Goal: Information Seeking & Learning: Learn about a topic

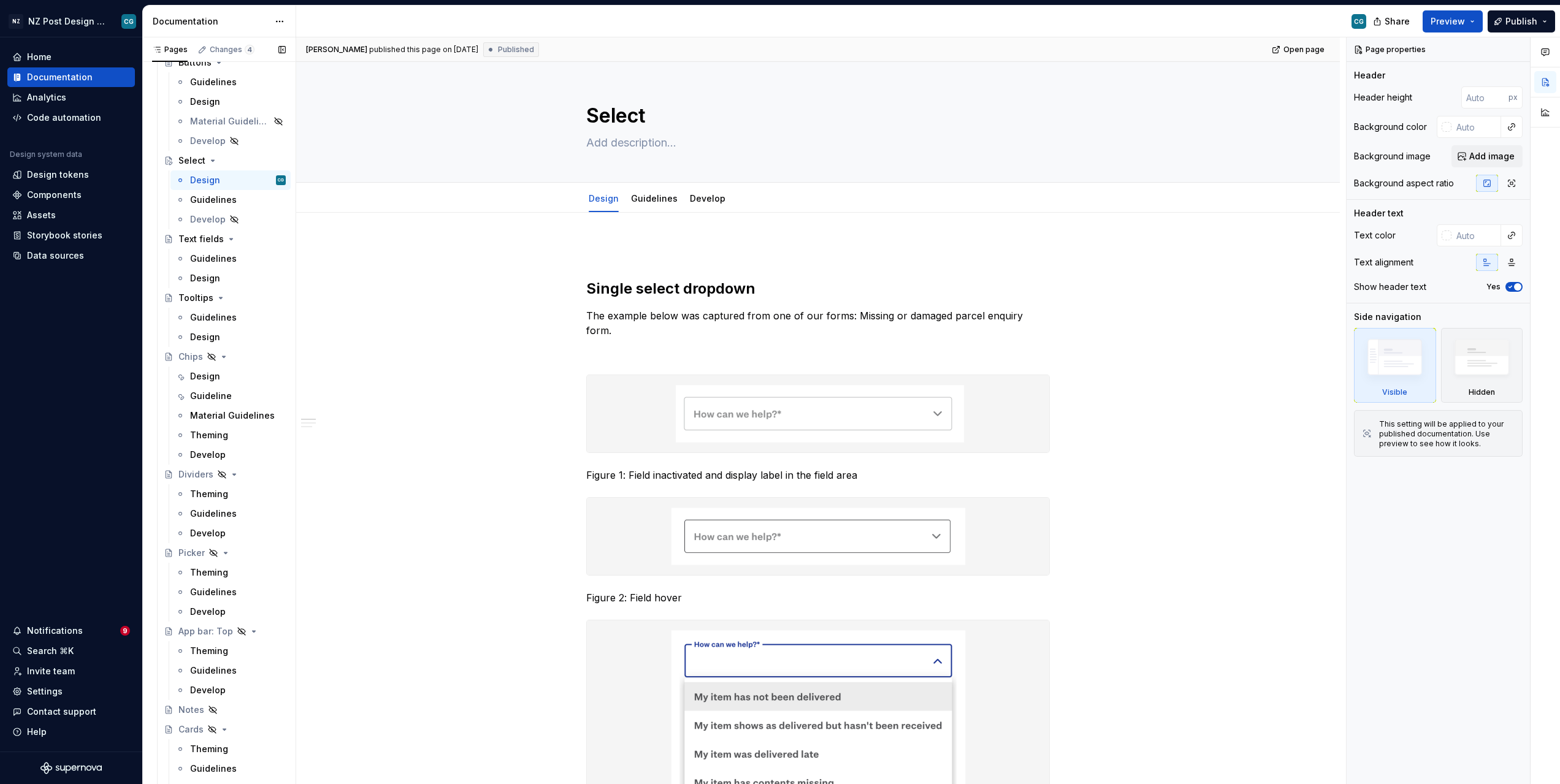
scroll to position [1106, 0]
click at [191, 347] on div "Chips" at bounding box center [191, 347] width 24 height 12
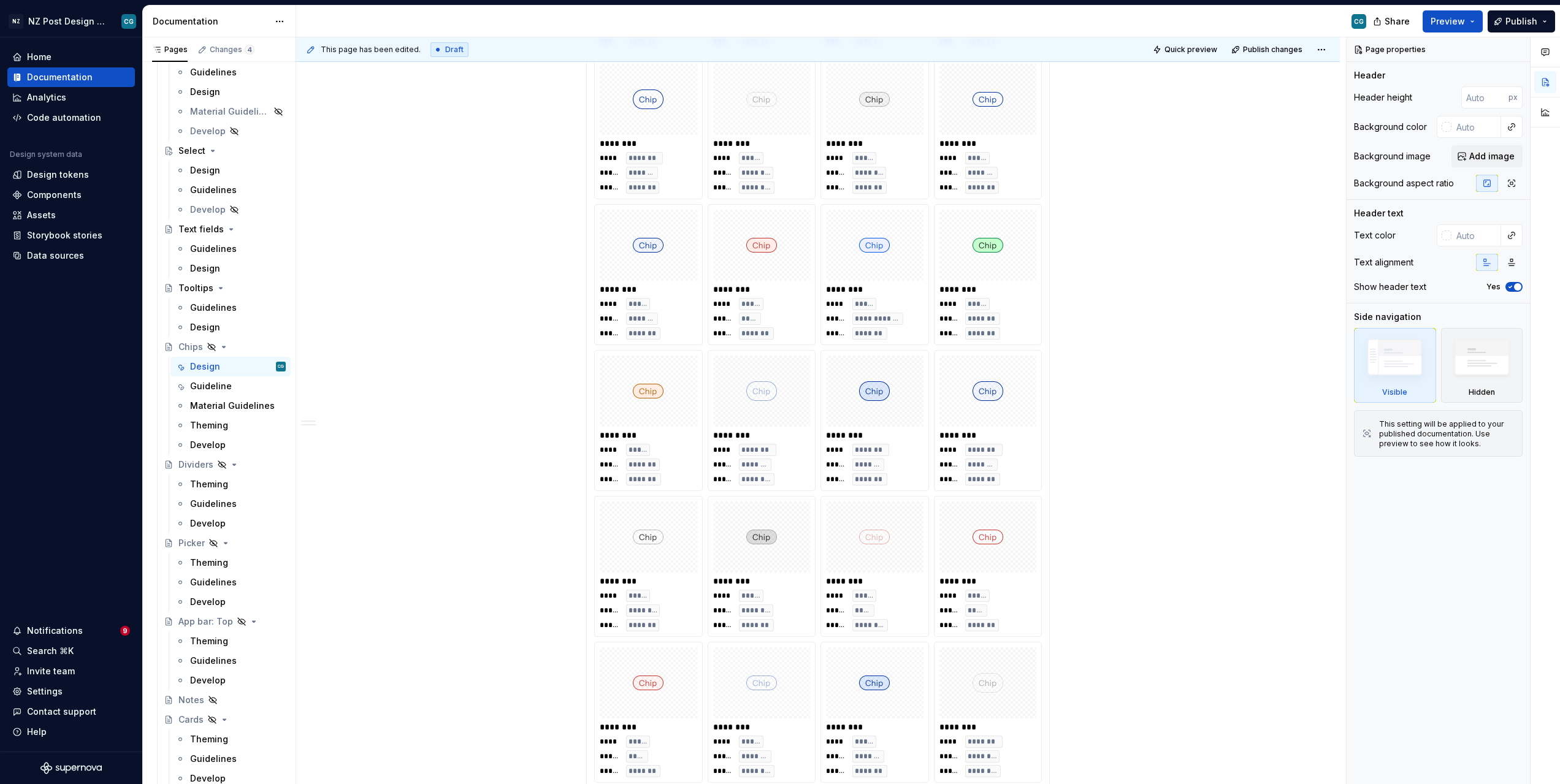
scroll to position [1341, 0]
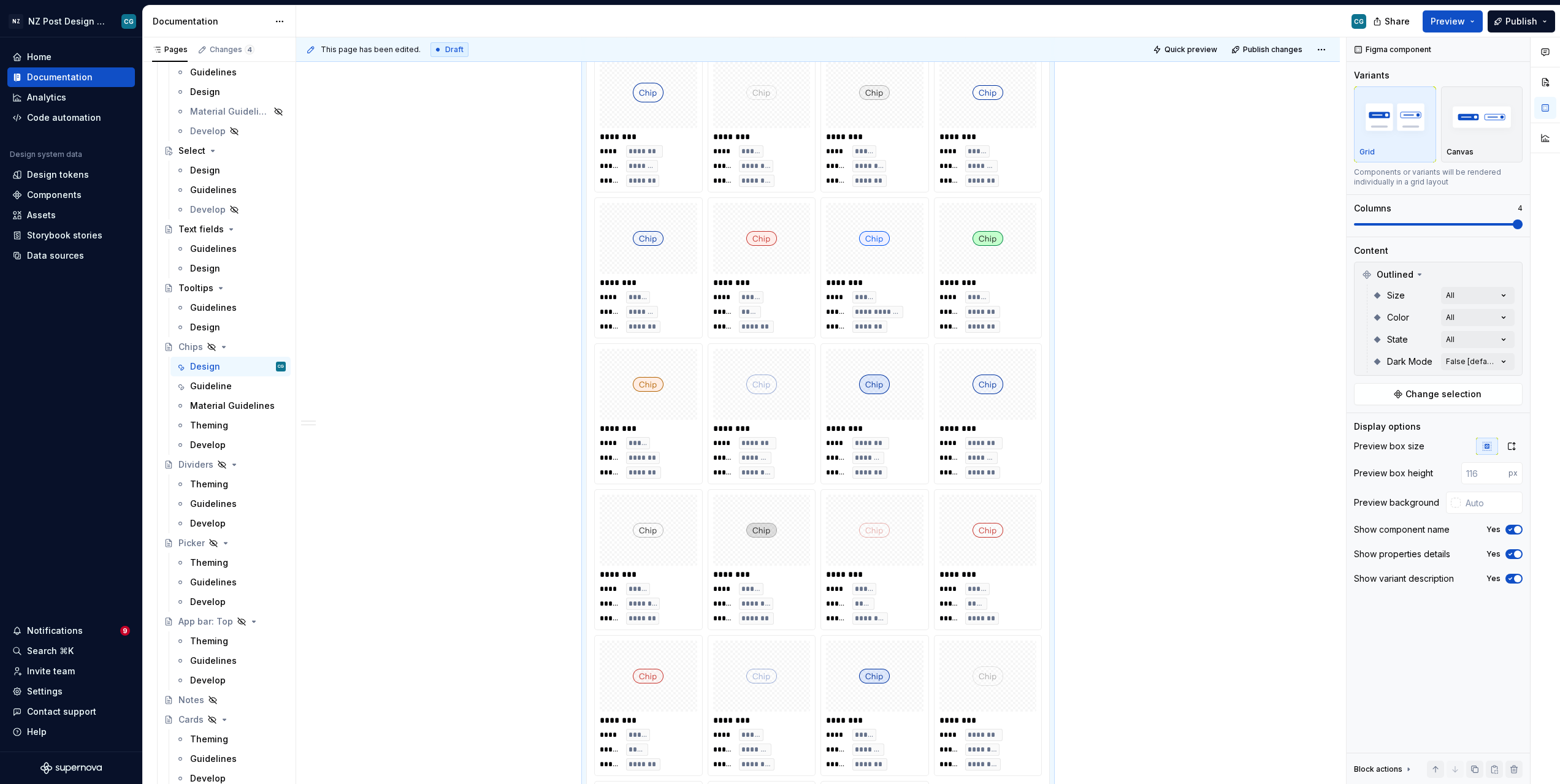
click at [880, 240] on img at bounding box center [874, 238] width 31 height 61
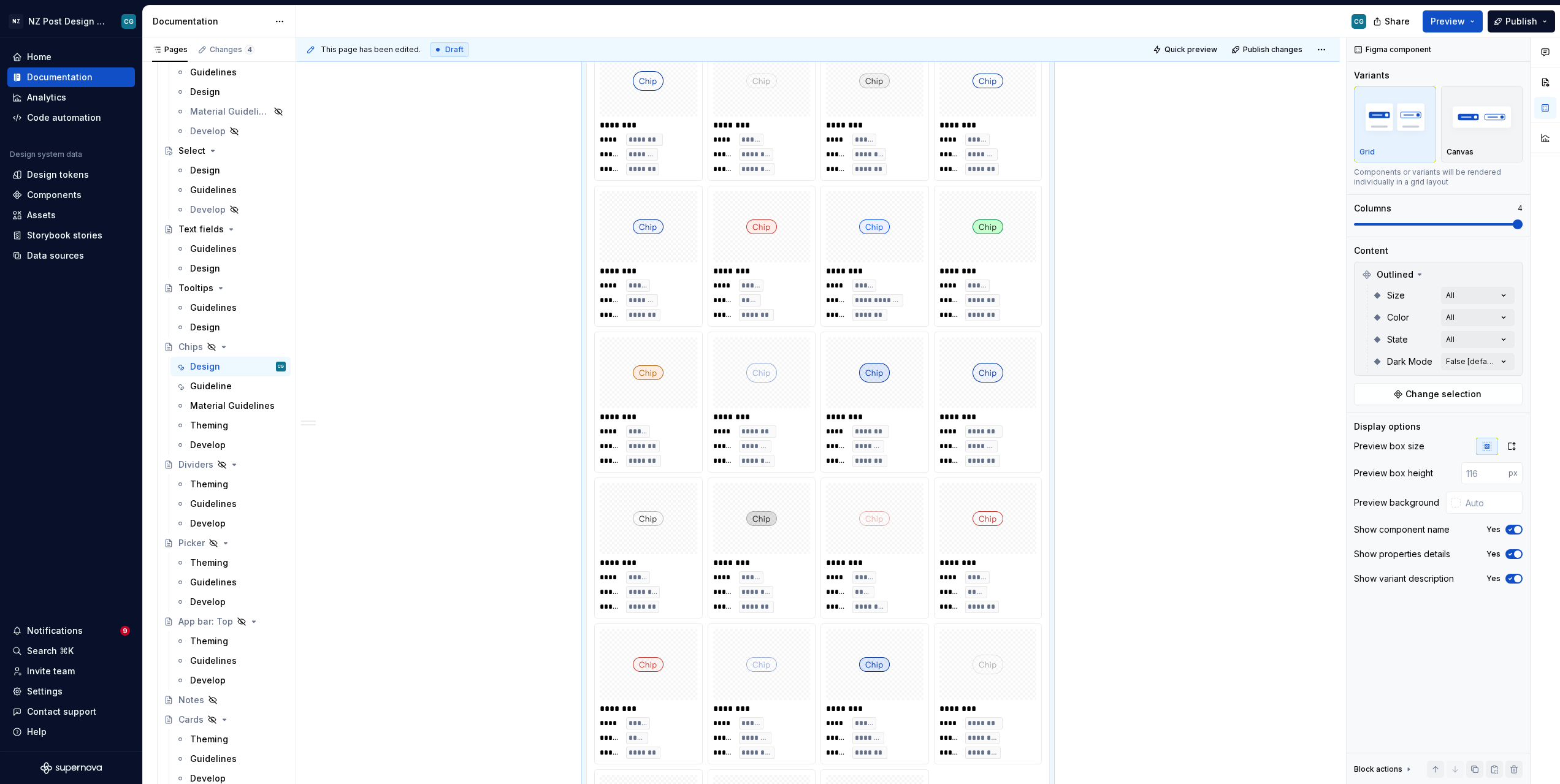
scroll to position [1355, 0]
click at [68, 632] on div "Notifications" at bounding box center [55, 631] width 56 height 12
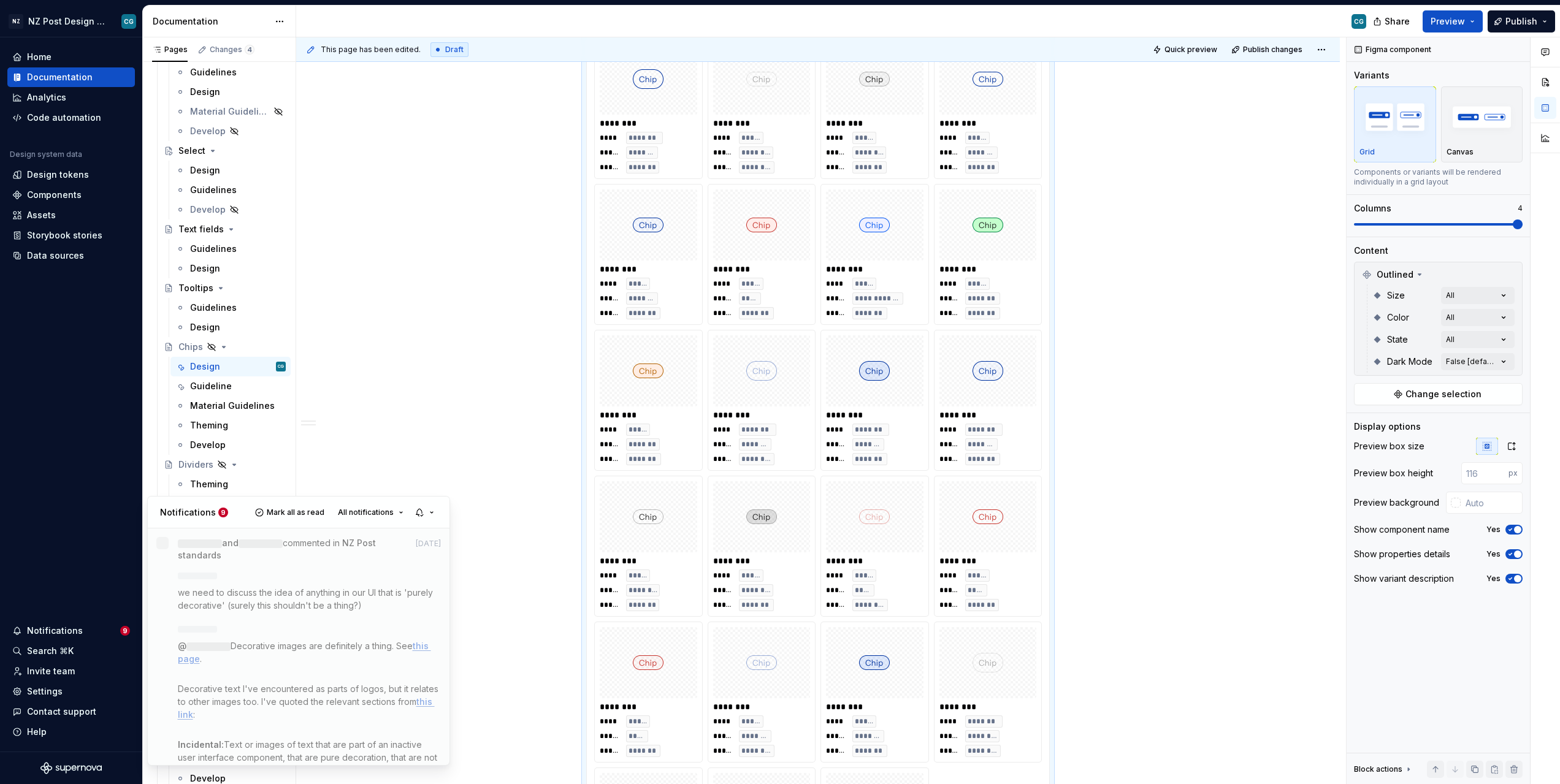
click at [383, 425] on html "NZ NZ Post Design System CG Home Documentation Analytics Code automation Design…" at bounding box center [780, 392] width 1560 height 784
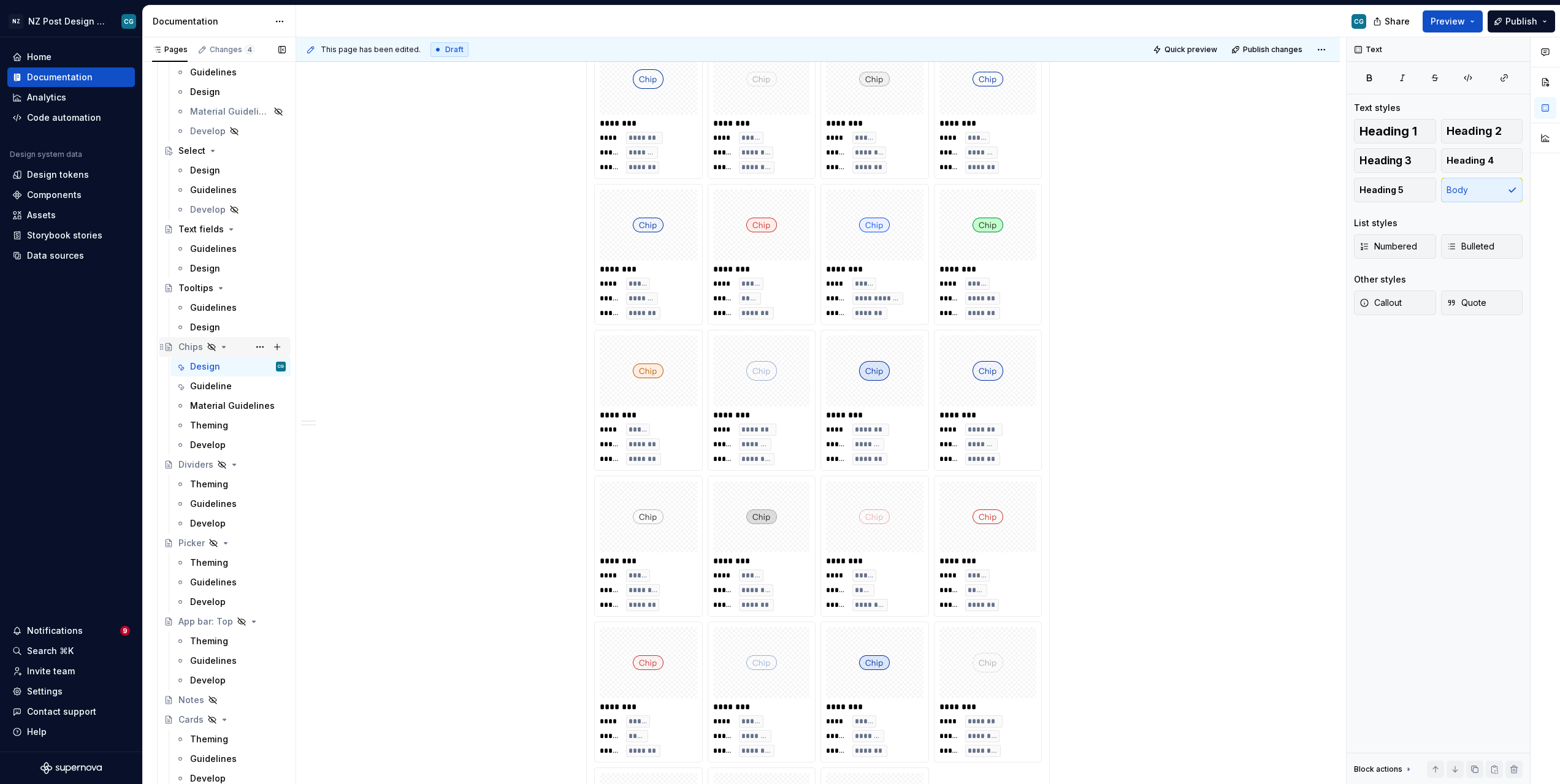
click at [210, 347] on icon "Page tree" at bounding box center [211, 347] width 7 height 7
click at [212, 346] on icon "Page tree" at bounding box center [212, 347] width 10 height 10
click at [223, 345] on icon "Page tree" at bounding box center [224, 347] width 10 height 10
click at [260, 345] on button "Page tree" at bounding box center [260, 347] width 17 height 17
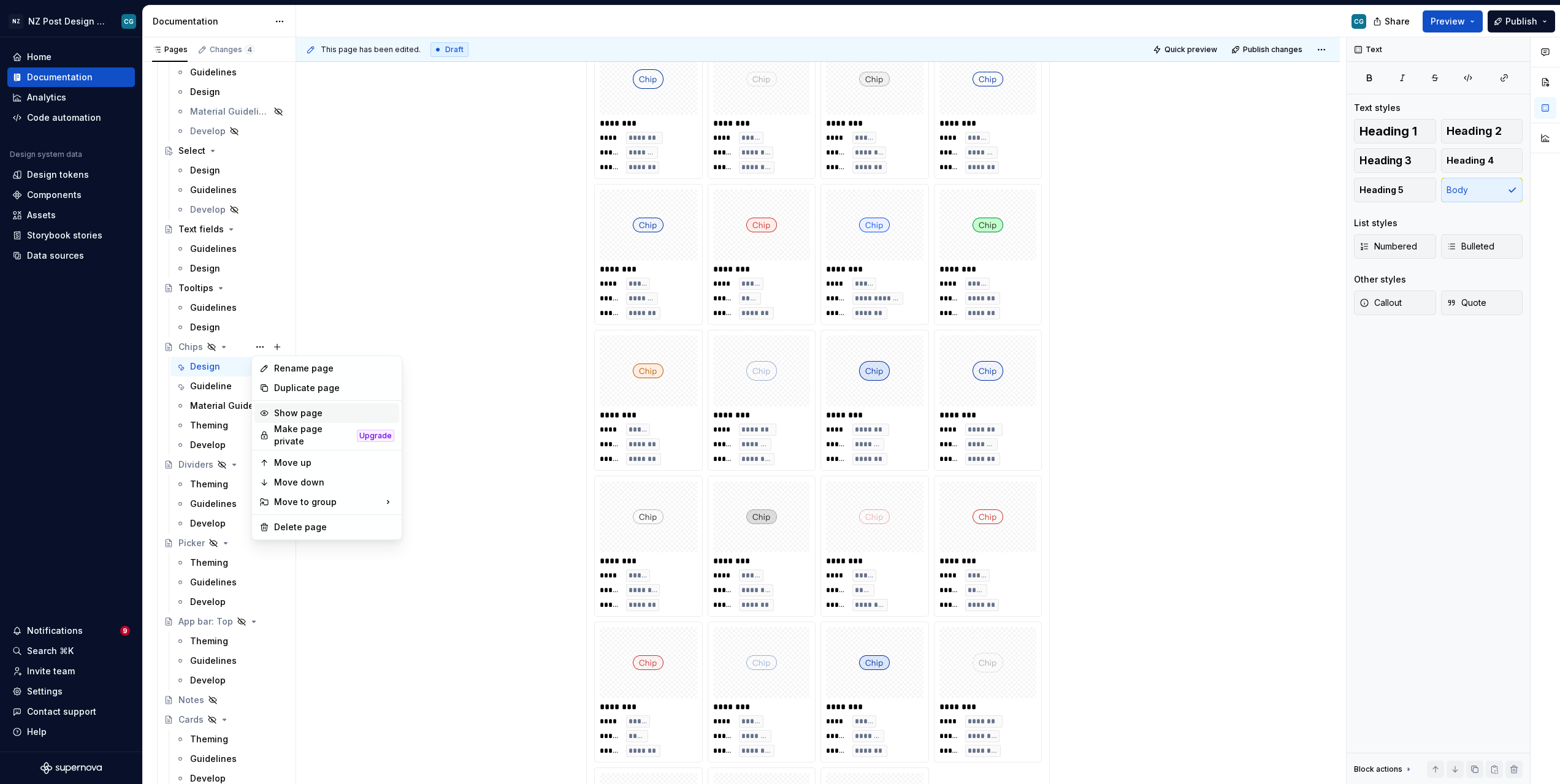
click at [302, 412] on div "Show page" at bounding box center [334, 413] width 120 height 12
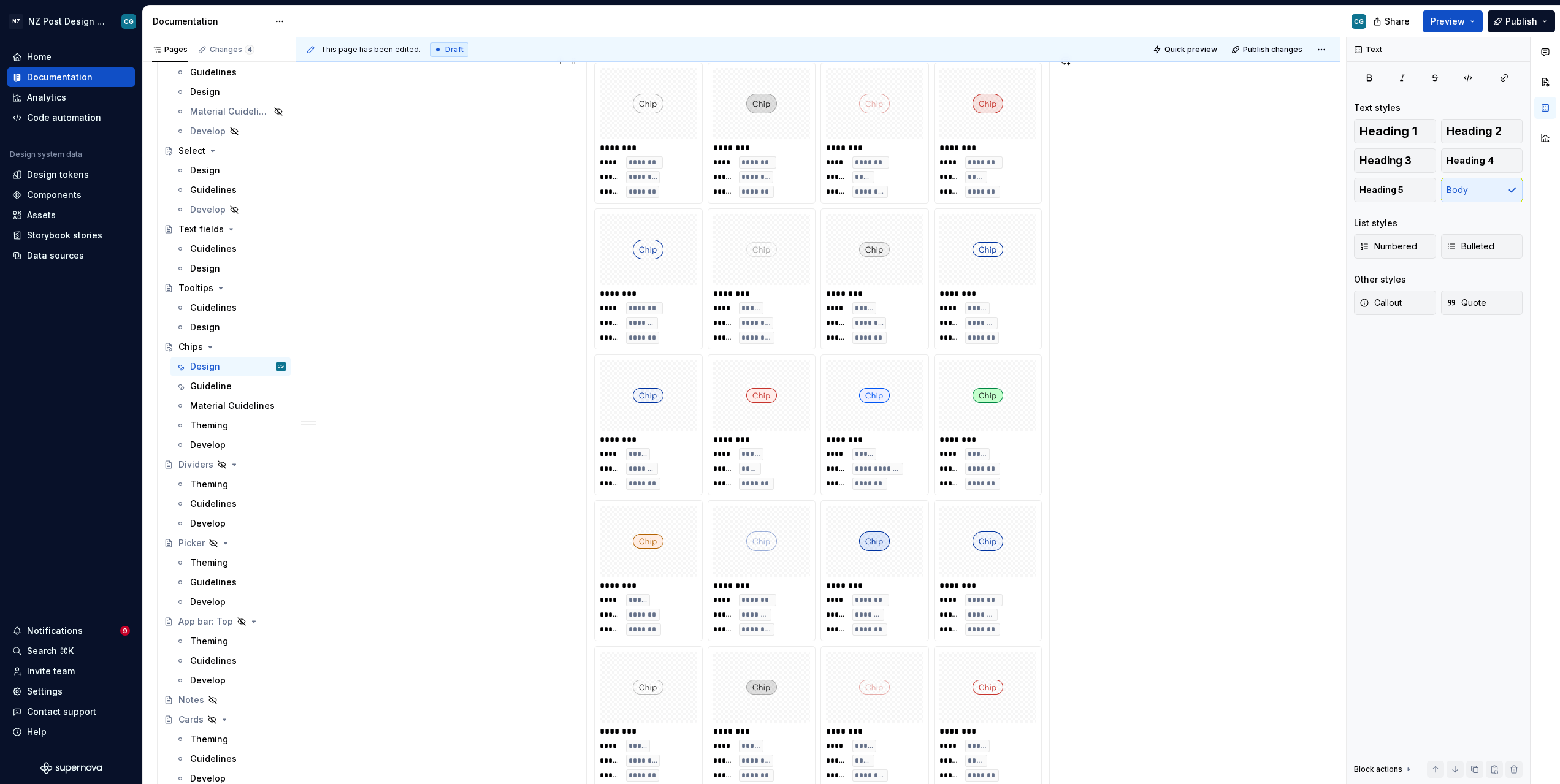
scroll to position [1169, 0]
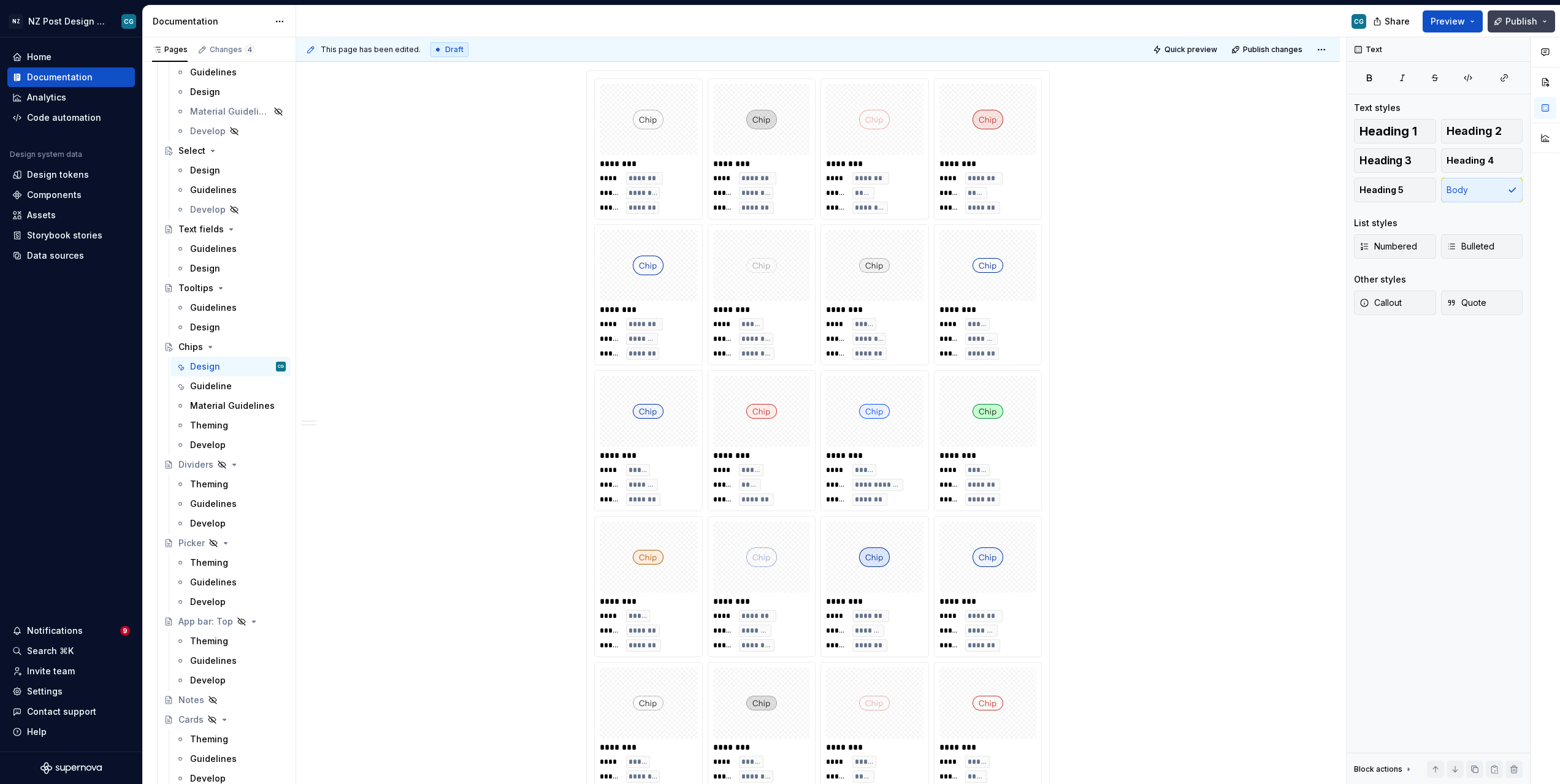
click at [1523, 21] on span "Publish" at bounding box center [1521, 21] width 32 height 12
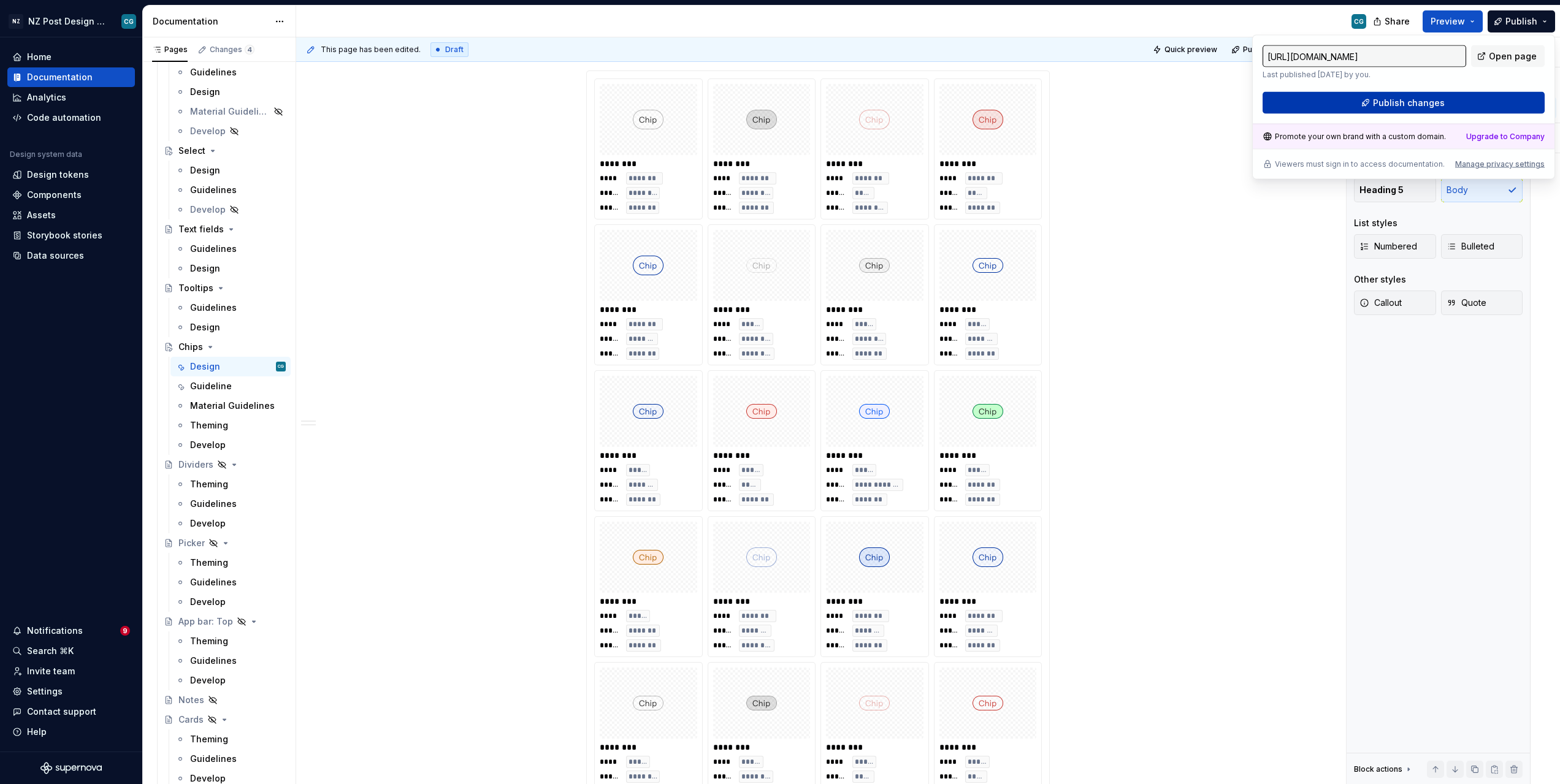
click at [1411, 107] on span "Publish changes" at bounding box center [1409, 103] width 72 height 12
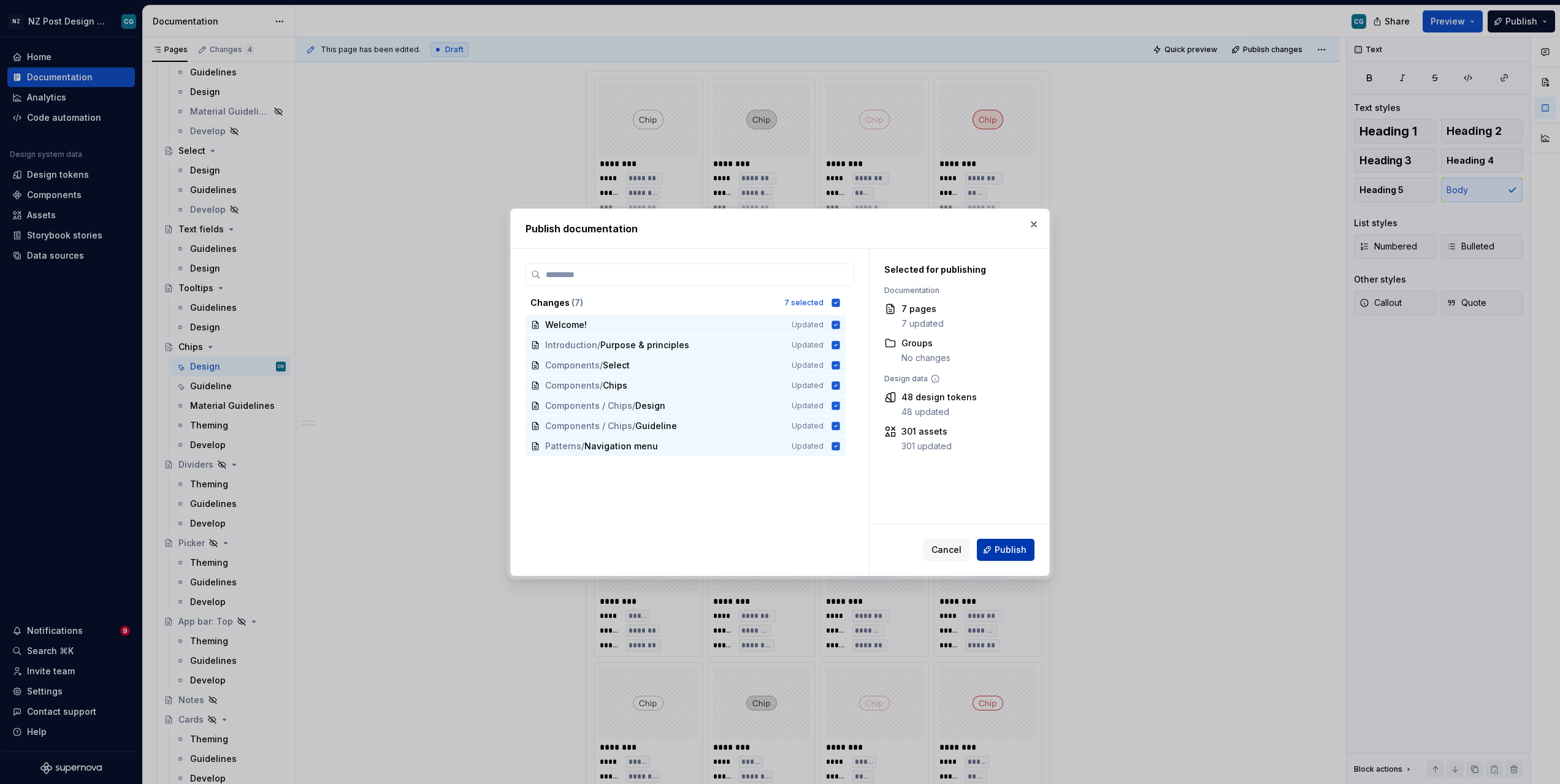
click at [1013, 550] on span "Publish" at bounding box center [1011, 549] width 32 height 12
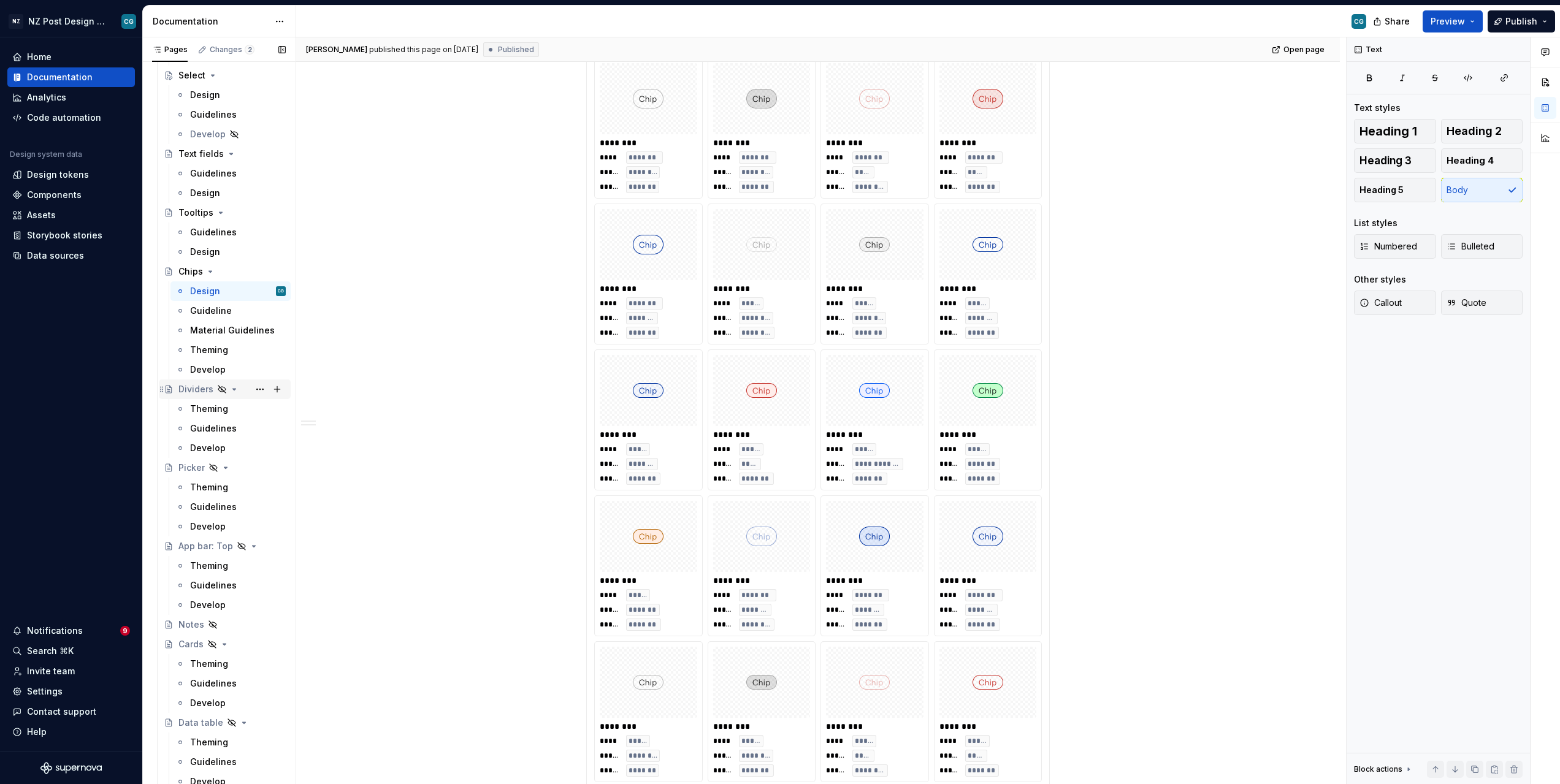
scroll to position [1186, 0]
click at [191, 383] on div "Dividers" at bounding box center [196, 384] width 35 height 12
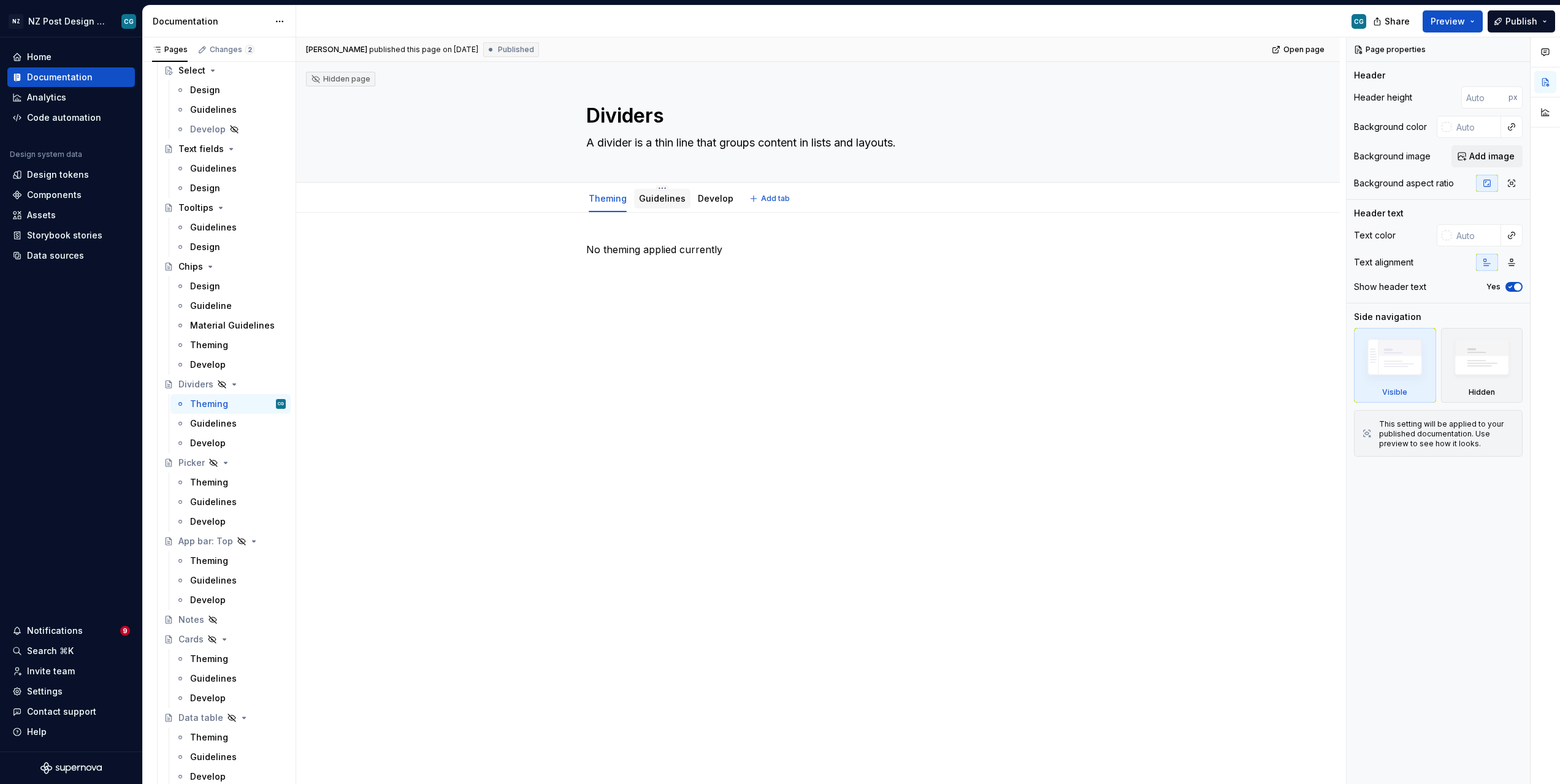
click at [667, 200] on link "Guidelines" at bounding box center [662, 198] width 46 height 11
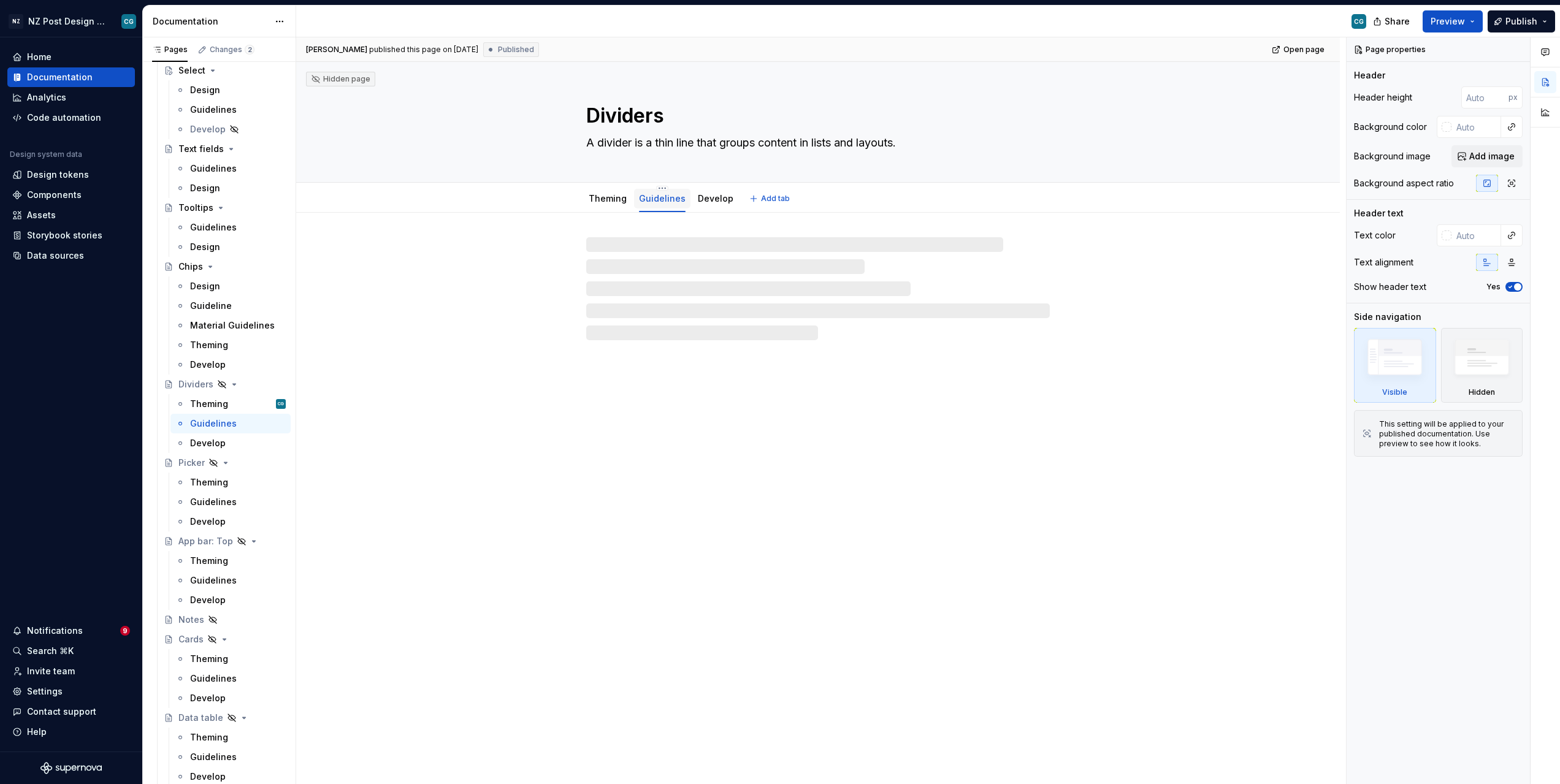
click at [656, 203] on link "Guidelines" at bounding box center [662, 198] width 46 height 11
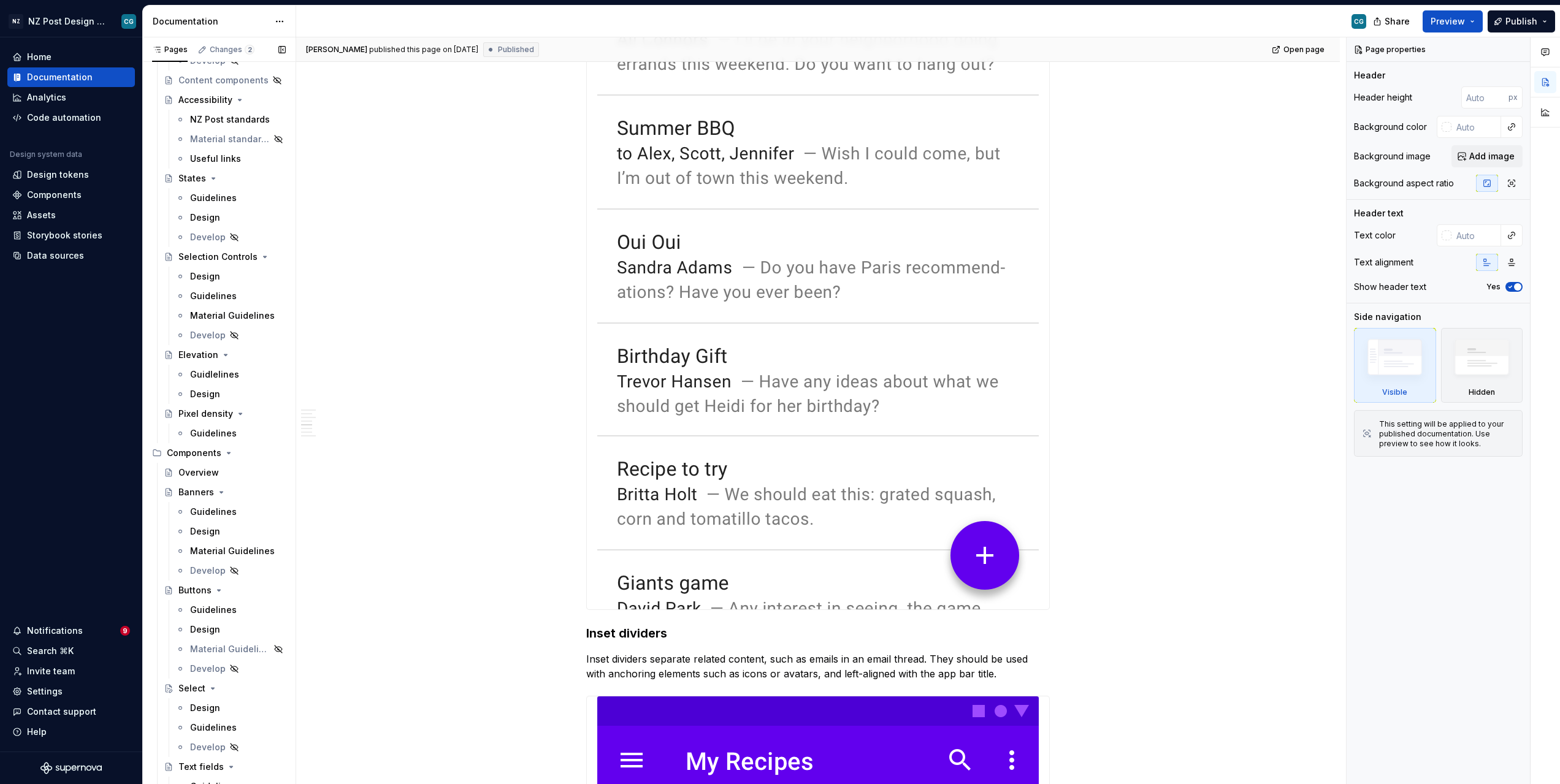
scroll to position [556, 0]
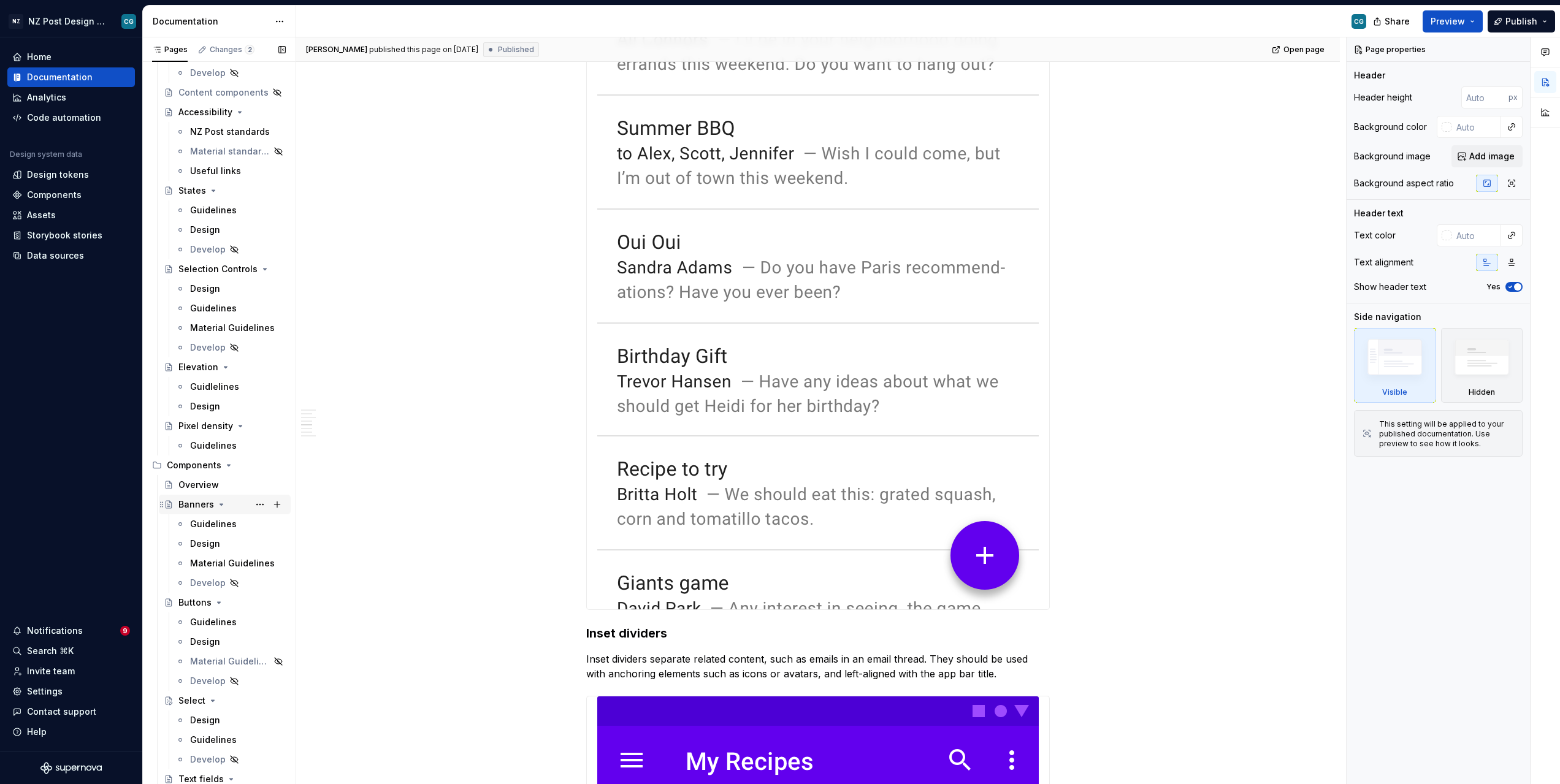
click at [219, 506] on icon "Page tree" at bounding box center [221, 504] width 10 height 10
click at [217, 523] on icon "Page tree" at bounding box center [219, 524] width 10 height 10
click at [212, 544] on icon "Page tree" at bounding box center [213, 544] width 10 height 10
click at [229, 565] on icon "Page tree" at bounding box center [231, 564] width 10 height 10
drag, startPoint x: 218, startPoint y: 584, endPoint x: 226, endPoint y: 589, distance: 9.4
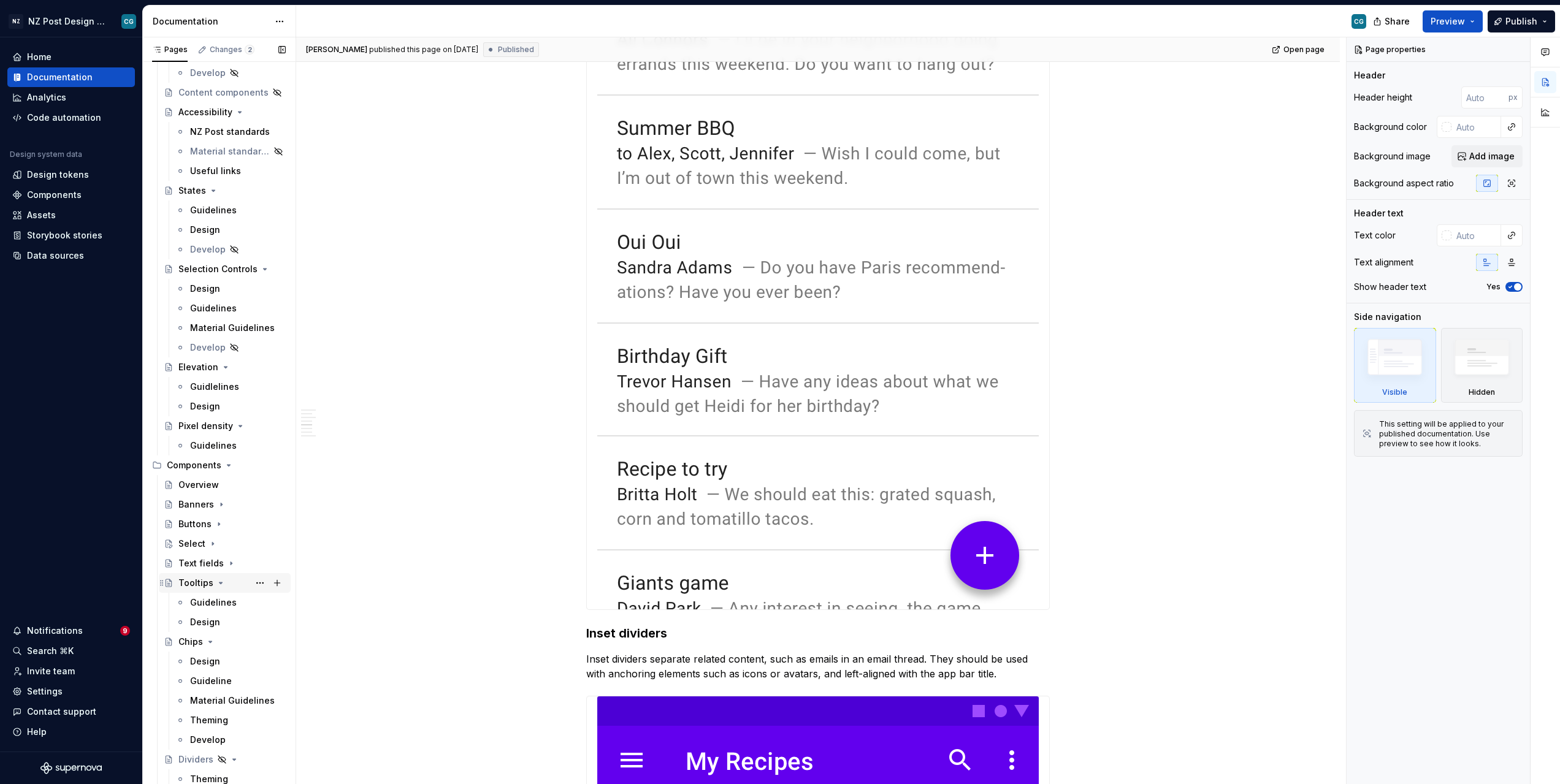
click at [218, 584] on icon "Page tree" at bounding box center [221, 583] width 10 height 10
click at [212, 604] on icon "Page tree" at bounding box center [211, 603] width 10 height 10
click at [235, 622] on icon "Page tree" at bounding box center [234, 622] width 10 height 10
drag, startPoint x: 225, startPoint y: 641, endPoint x: 241, endPoint y: 645, distance: 16.5
click at [226, 641] on icon "Page tree" at bounding box center [226, 642] width 3 height 1
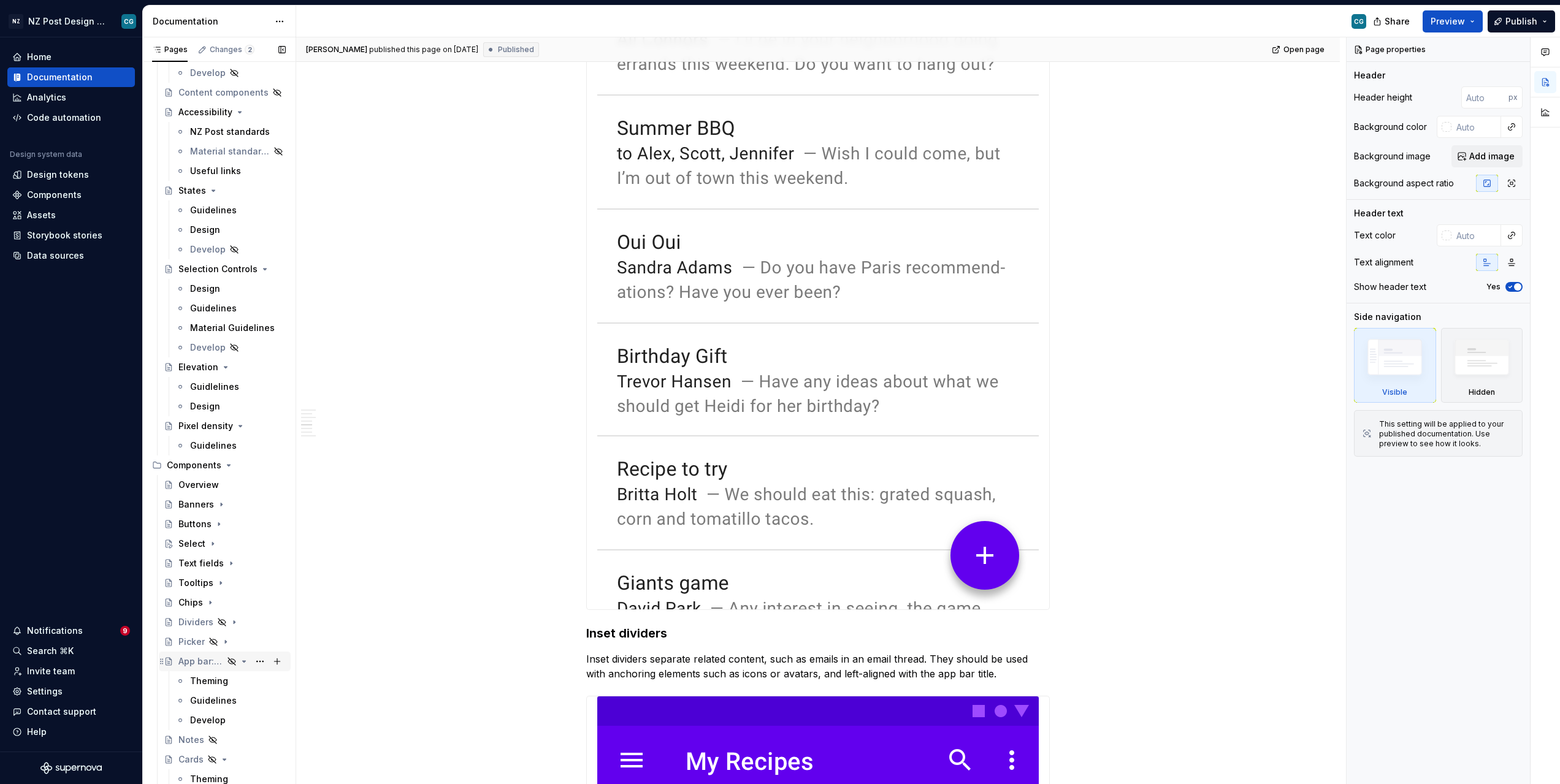
click at [246, 663] on icon "Page tree" at bounding box center [244, 661] width 10 height 10
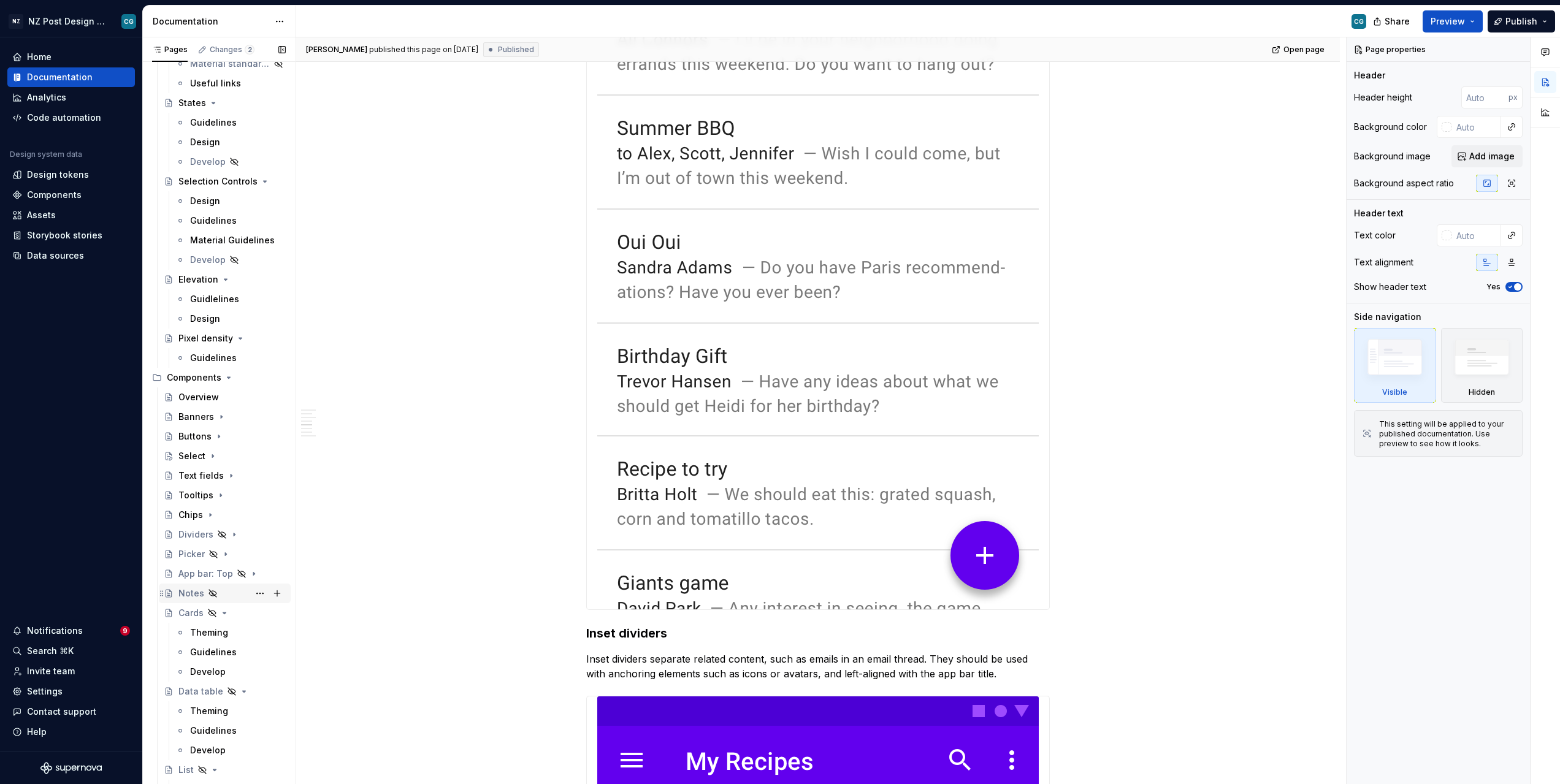
scroll to position [646, 0]
click at [203, 576] on div "App bar: Top" at bounding box center [201, 571] width 45 height 12
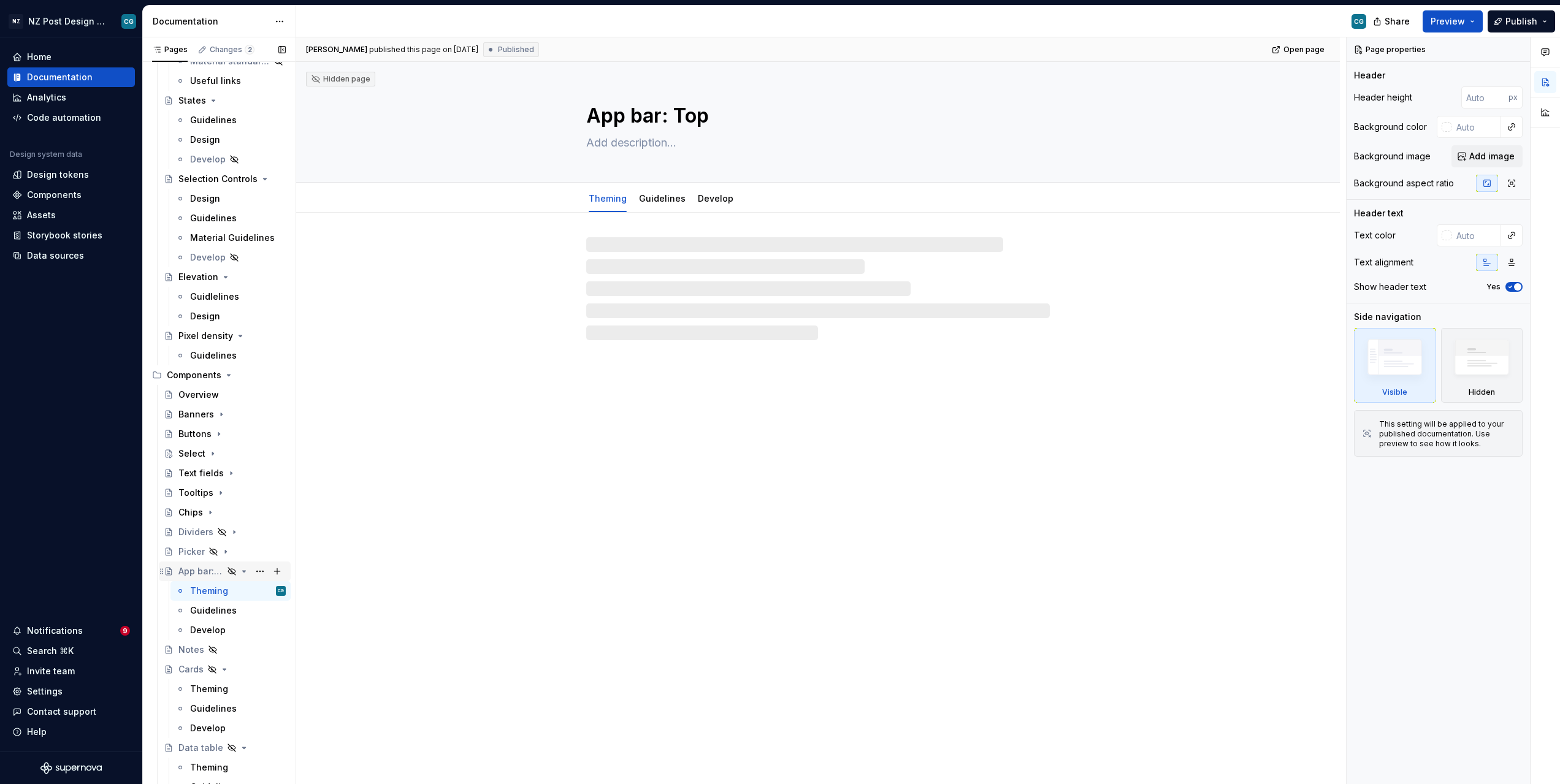
click at [243, 571] on icon "Page tree" at bounding box center [244, 571] width 3 height 1
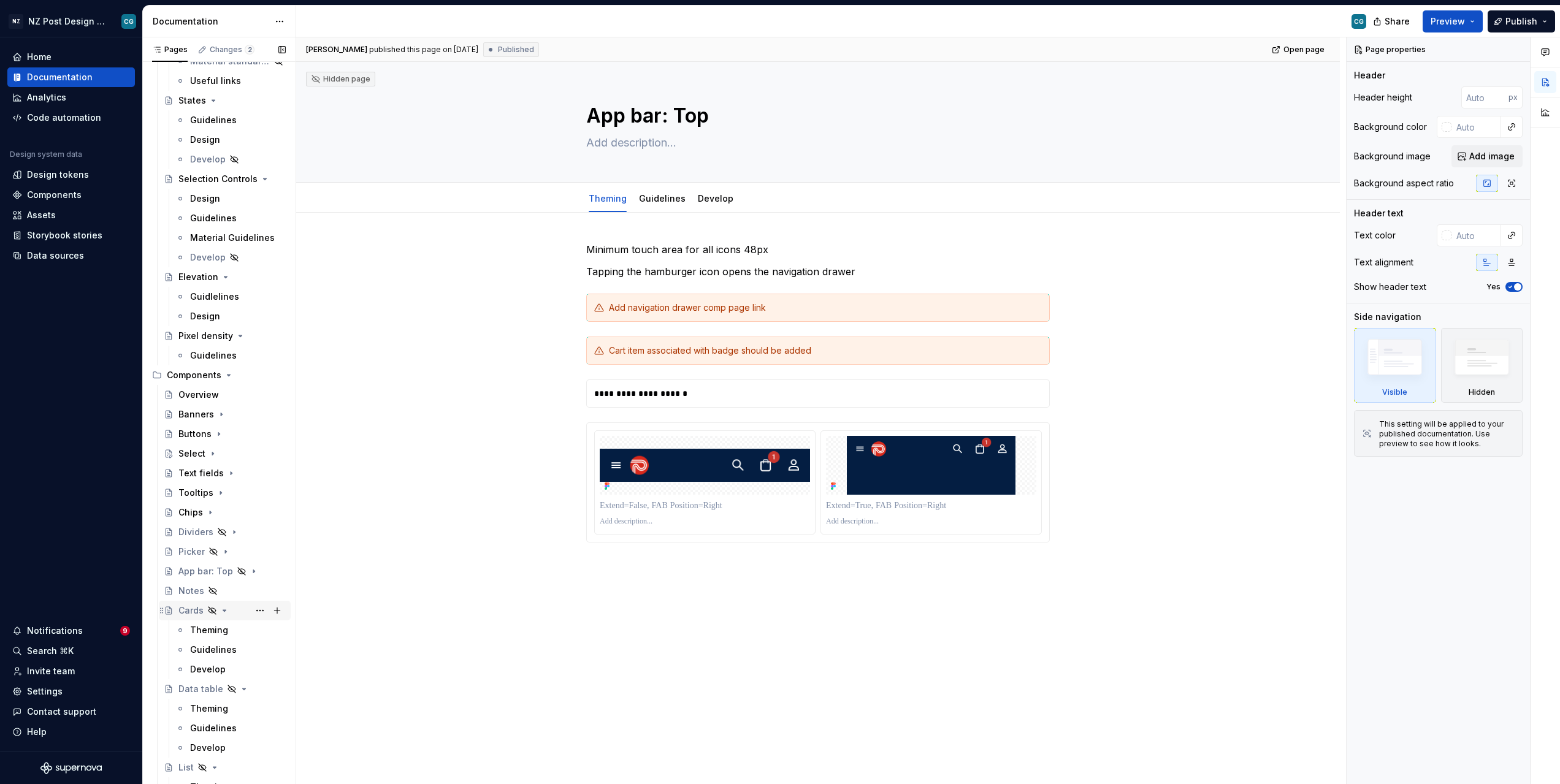
click at [224, 611] on icon "Page tree" at bounding box center [225, 611] width 10 height 10
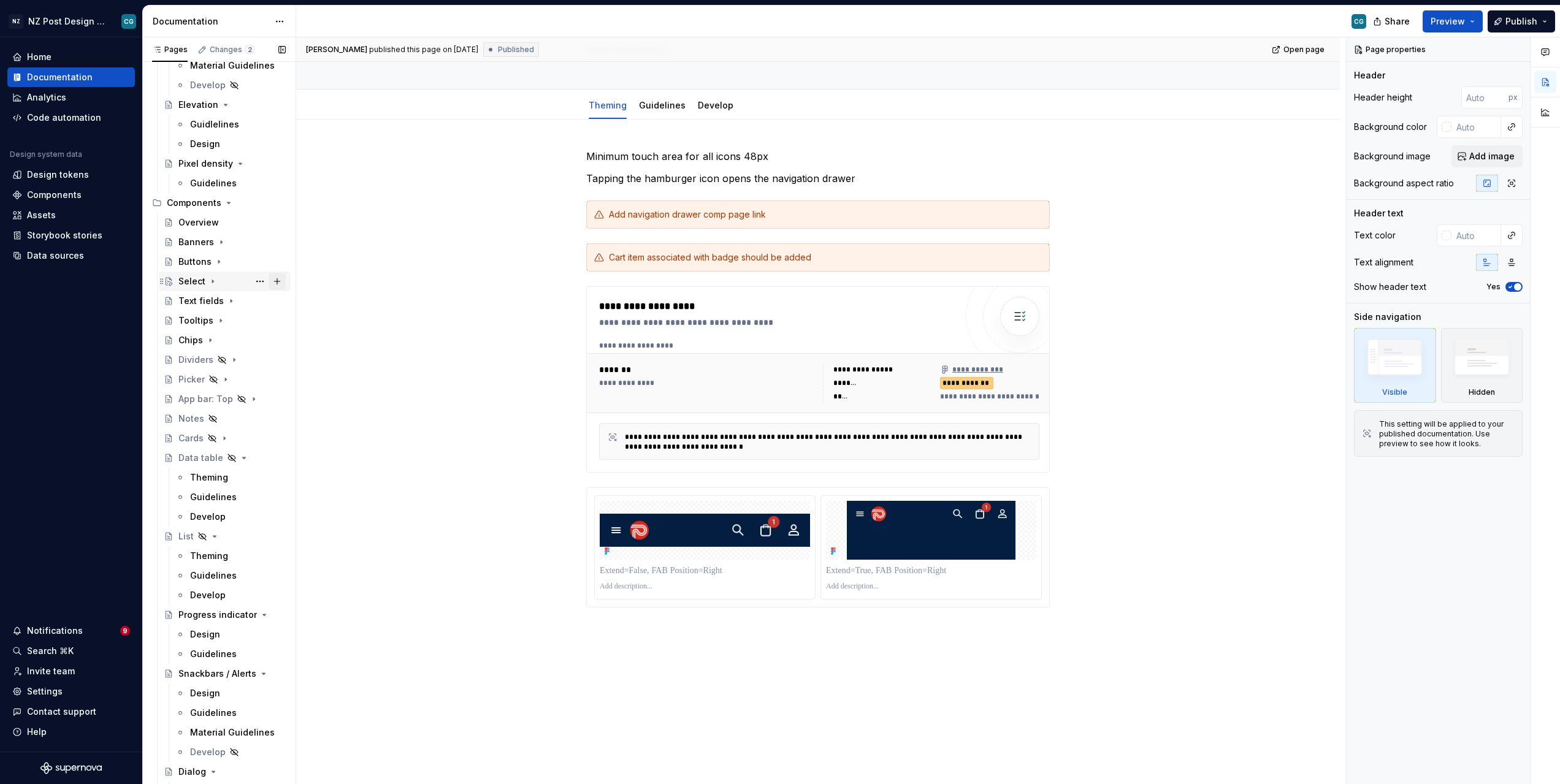
scroll to position [819, 0]
click at [244, 459] on icon "Page tree" at bounding box center [244, 457] width 10 height 10
click at [213, 477] on icon "Page tree" at bounding box center [215, 477] width 10 height 10
click at [243, 496] on icon "Page tree" at bounding box center [244, 496] width 3 height 1
click at [243, 514] on icon "Page tree" at bounding box center [244, 516] width 10 height 10
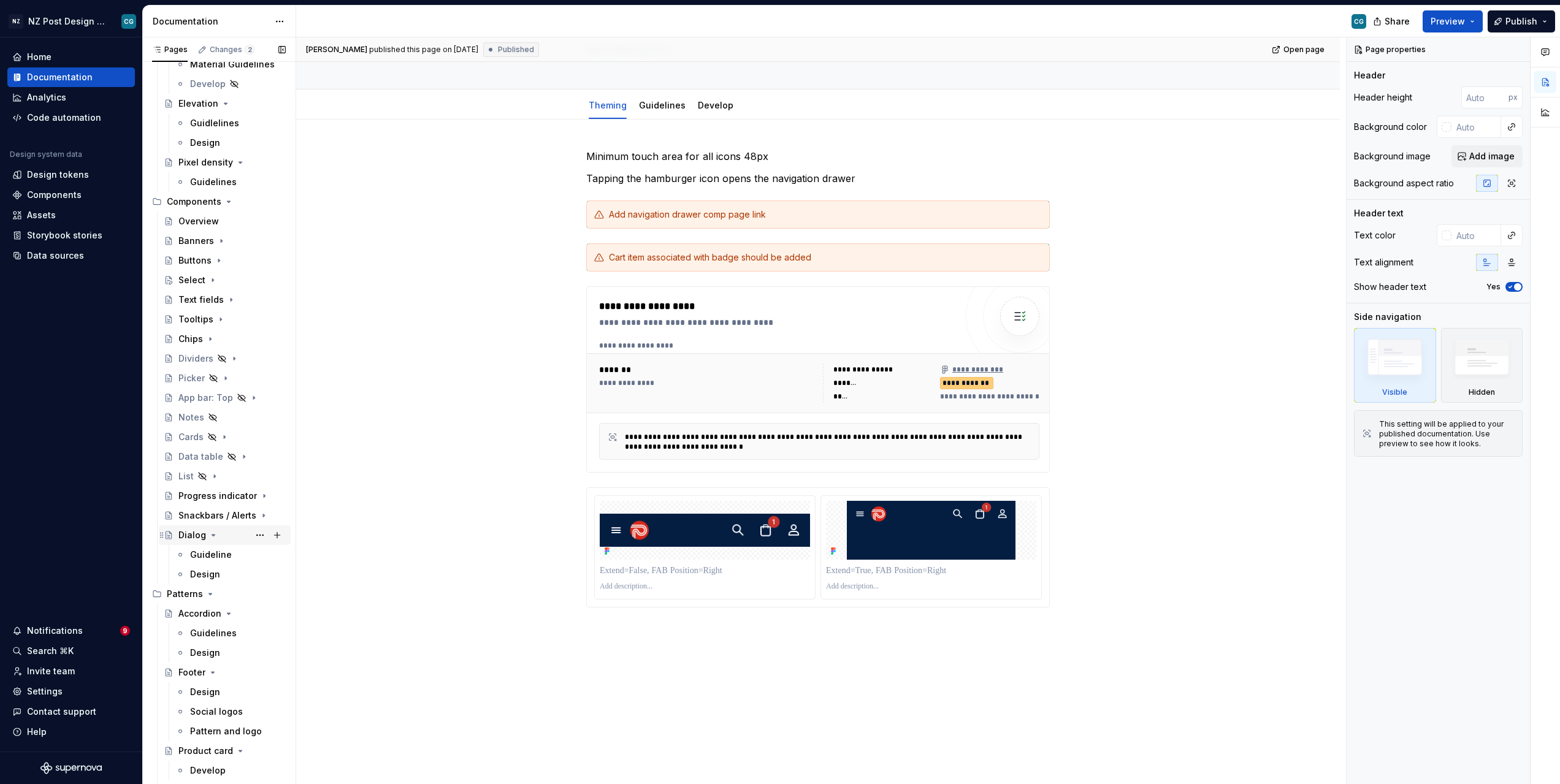
click at [210, 538] on icon "Page tree" at bounding box center [213, 535] width 10 height 10
click at [207, 557] on icon "Page tree" at bounding box center [211, 555] width 10 height 10
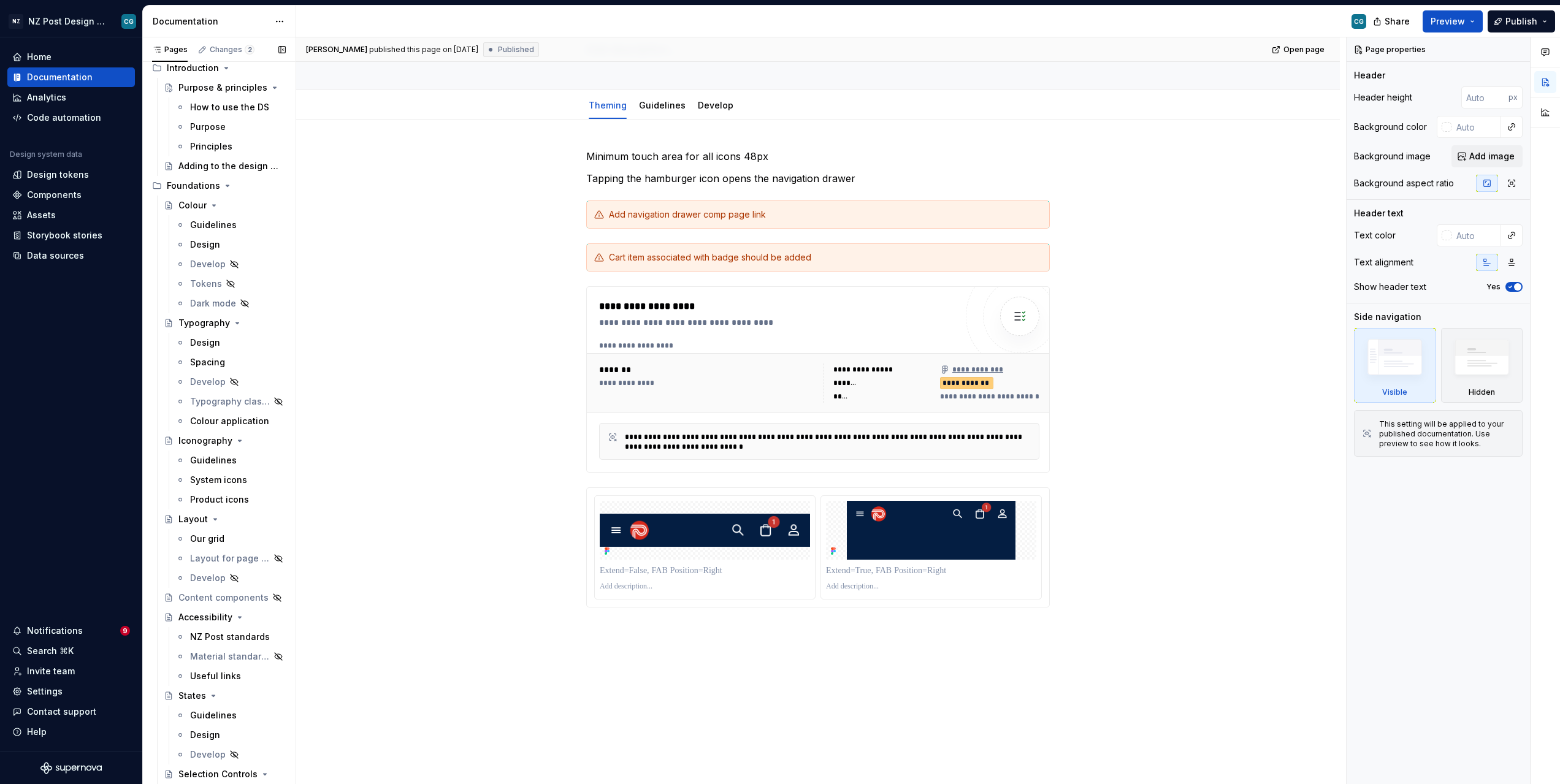
scroll to position [0, 0]
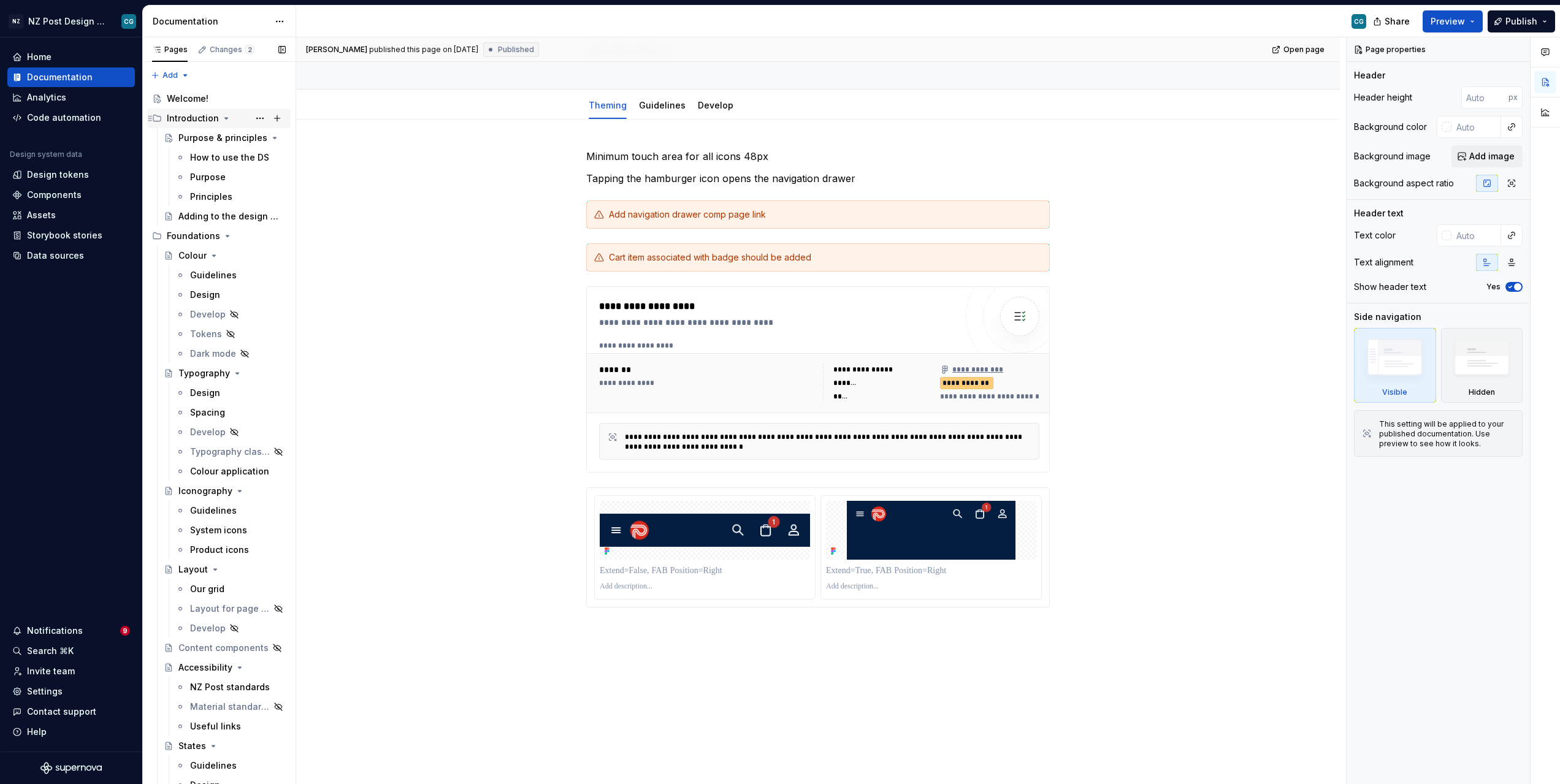
click at [225, 118] on icon "Page tree" at bounding box center [226, 118] width 3 height 1
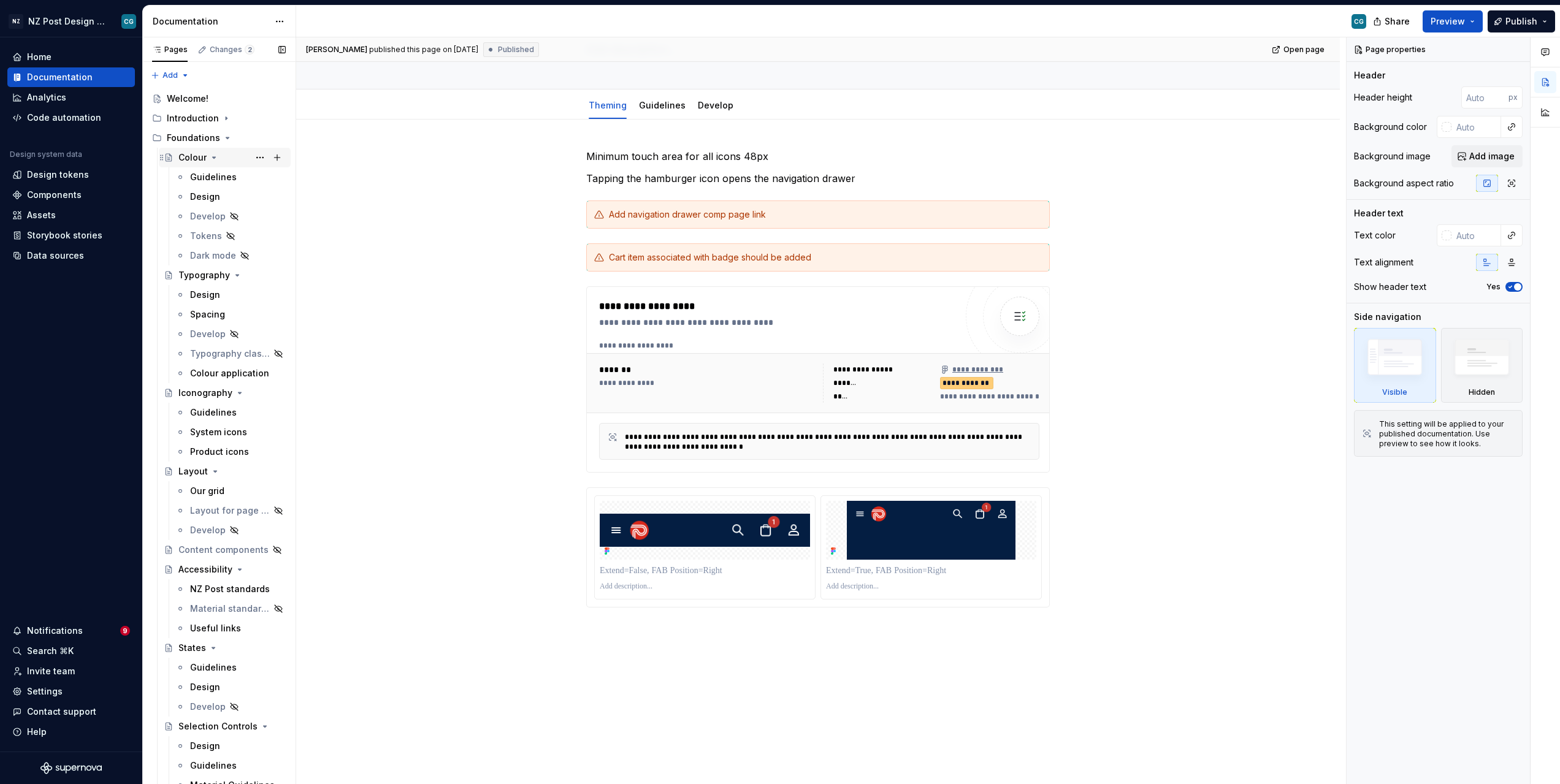
click at [213, 158] on icon "Page tree" at bounding box center [214, 158] width 3 height 1
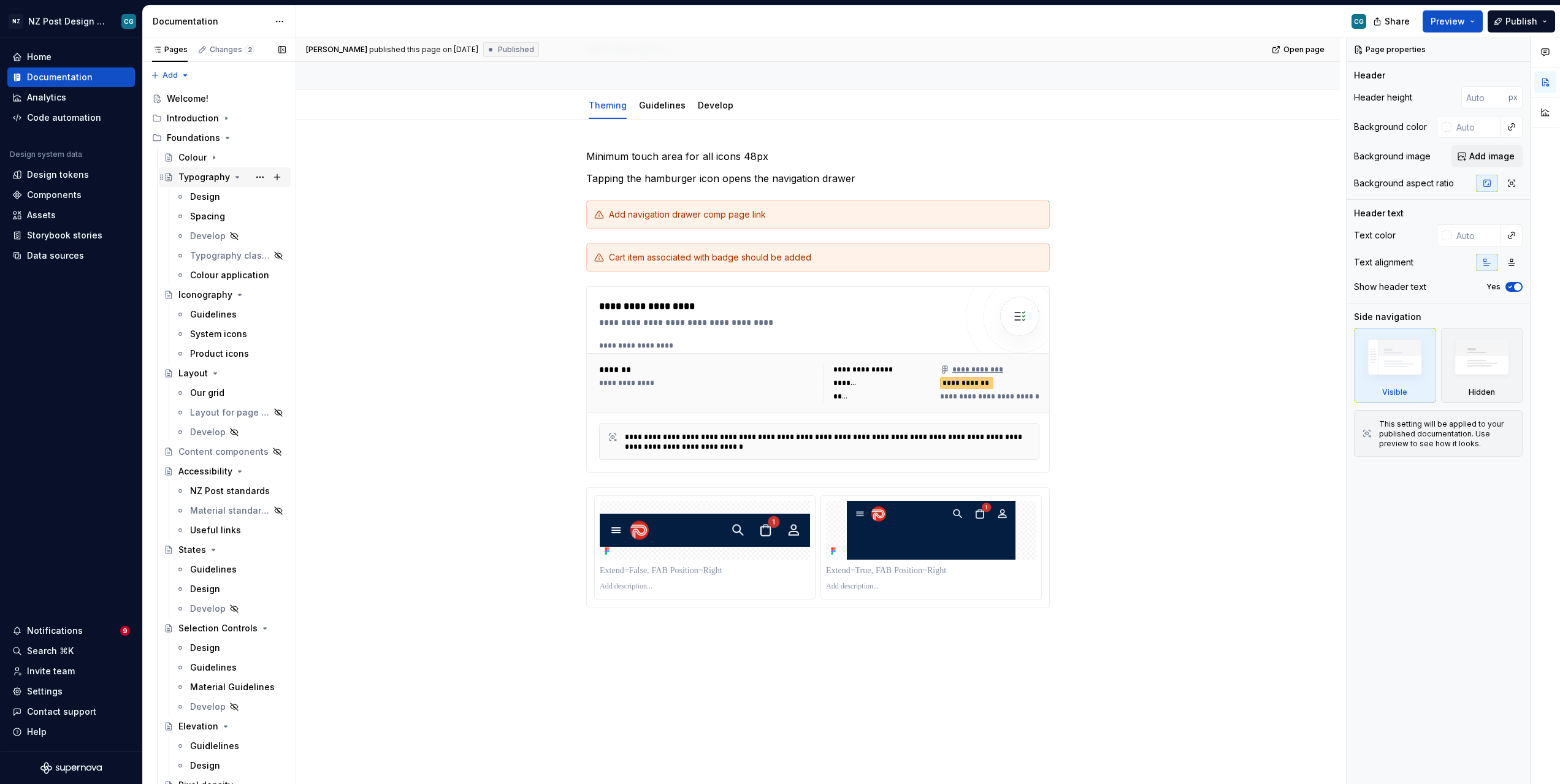
click at [235, 178] on icon "Page tree" at bounding box center [238, 177] width 10 height 10
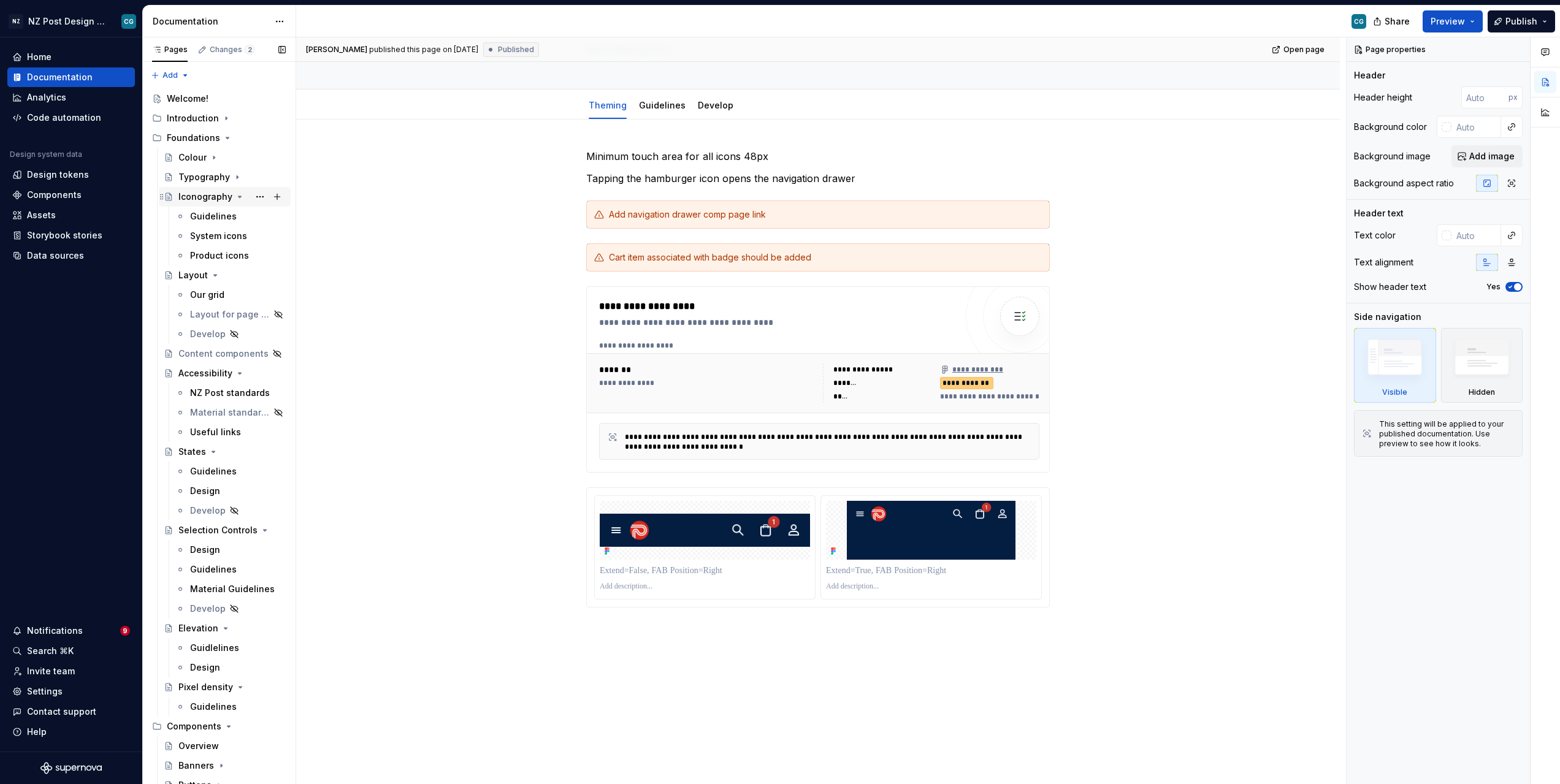
click at [238, 198] on icon "Page tree" at bounding box center [240, 197] width 3 height 1
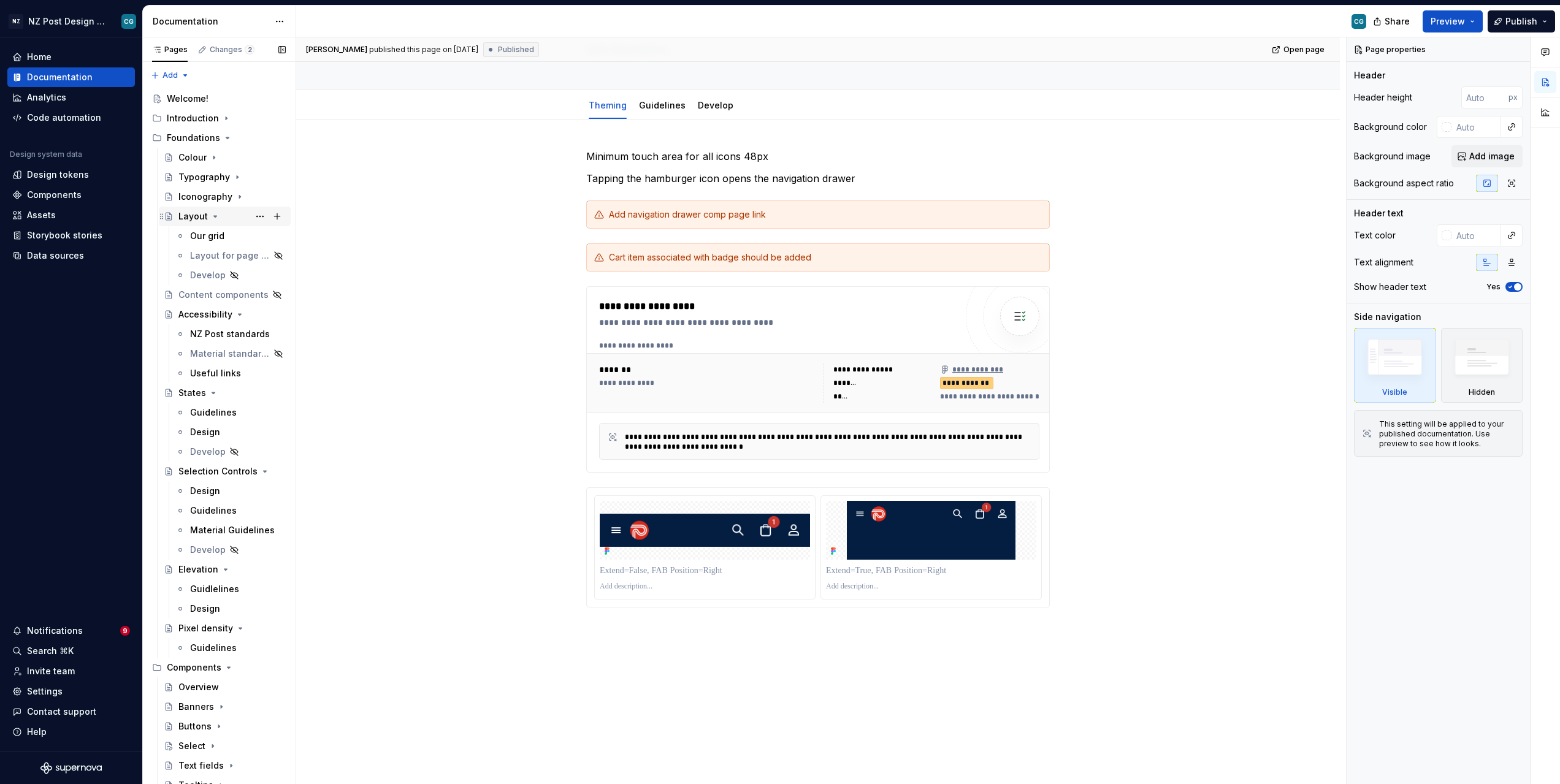
click at [214, 216] on icon "Page tree" at bounding box center [216, 217] width 3 height 1
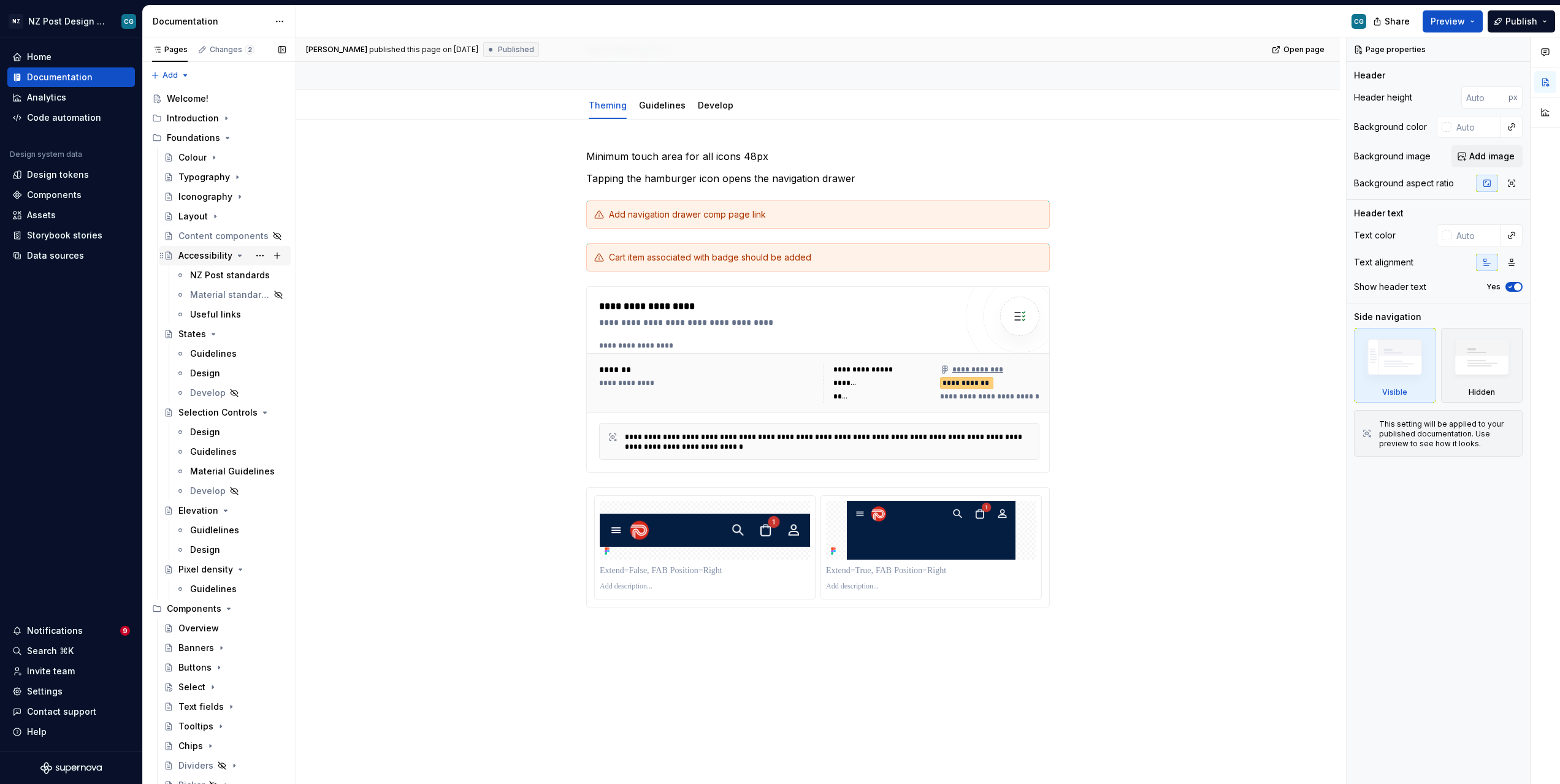
click at [238, 255] on icon "Page tree" at bounding box center [240, 256] width 3 height 1
click at [213, 275] on icon "Page tree" at bounding box center [213, 275] width 10 height 10
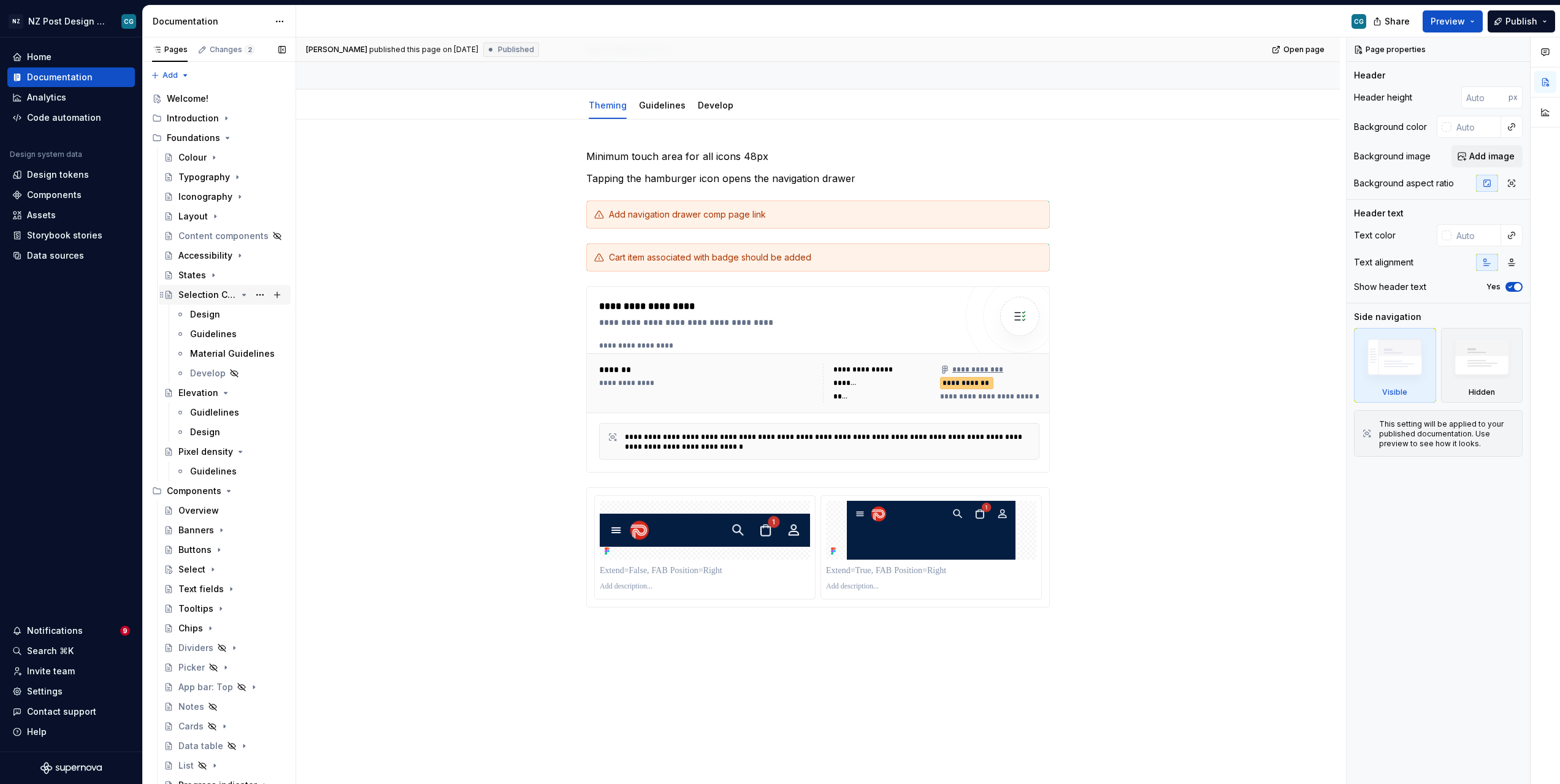
click at [245, 292] on icon "Page tree" at bounding box center [244, 295] width 10 height 10
click at [225, 314] on icon "Page tree" at bounding box center [226, 315] width 3 height 1
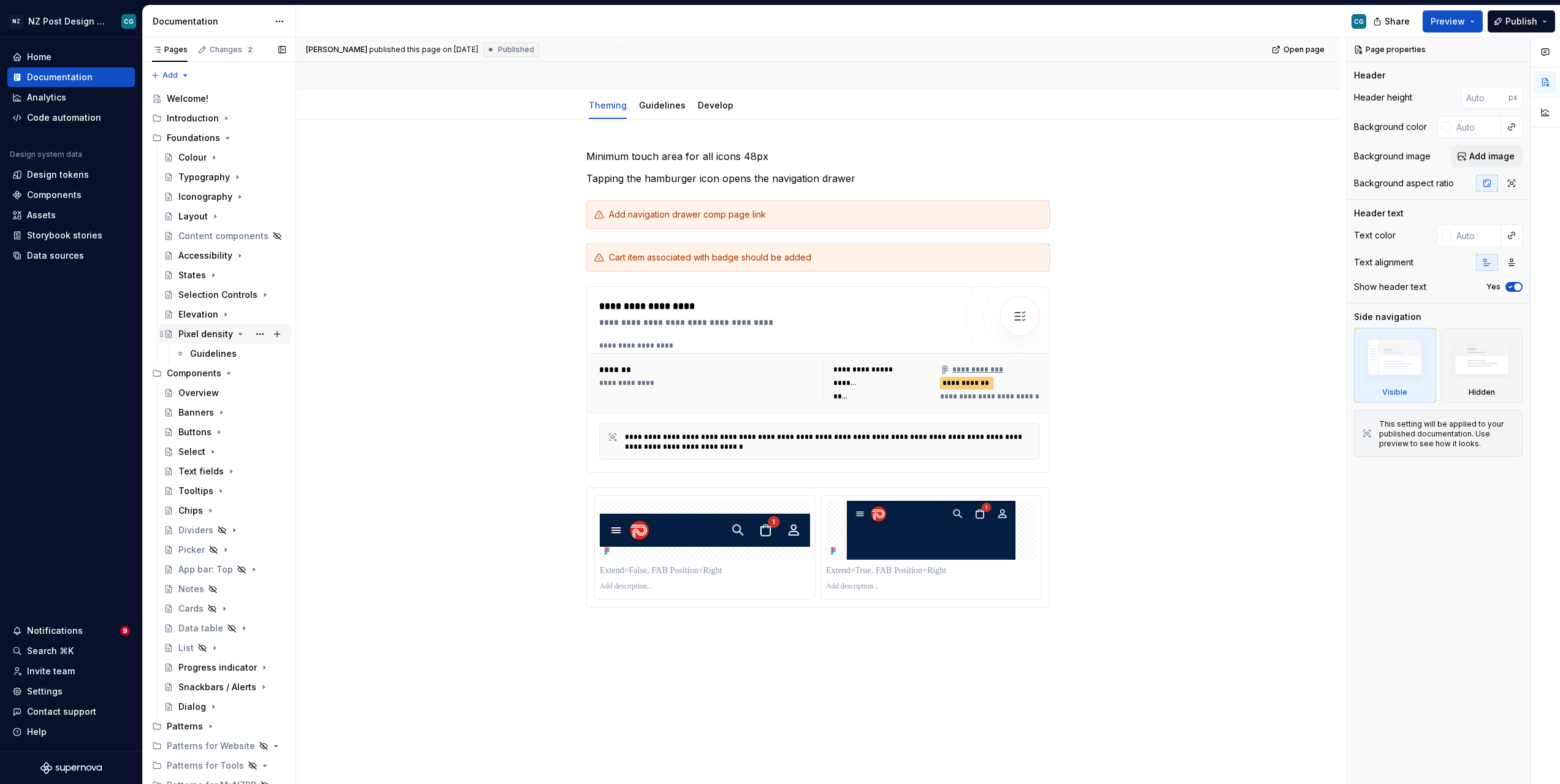
click at [235, 333] on icon "Page tree" at bounding box center [240, 335] width 10 height 10
click at [665, 107] on link "Guidelines" at bounding box center [662, 105] width 46 height 11
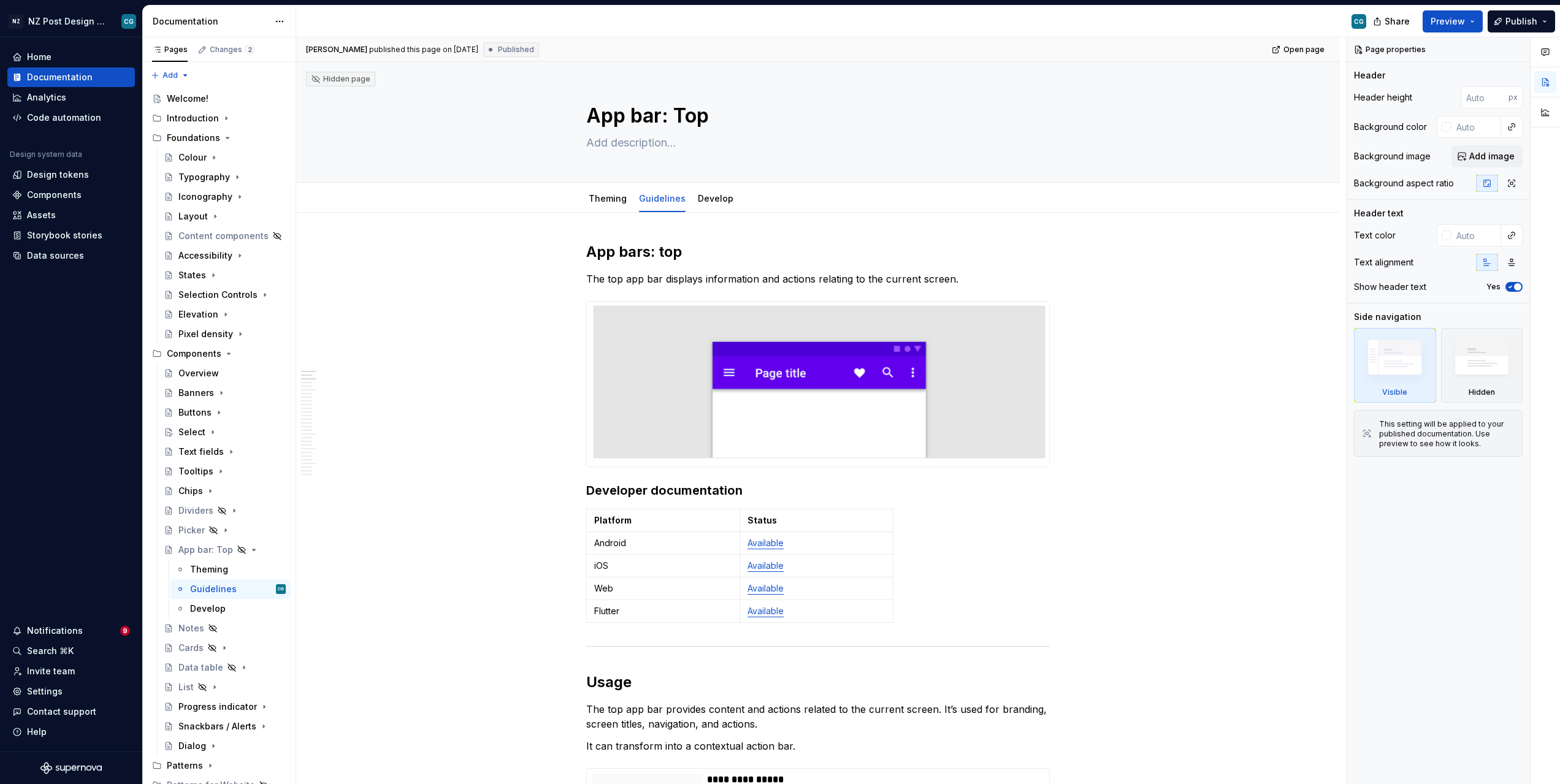
click at [1000, 58] on div "[PERSON_NAME] published this page on [DATE] Published Open page" at bounding box center [818, 49] width 1044 height 24
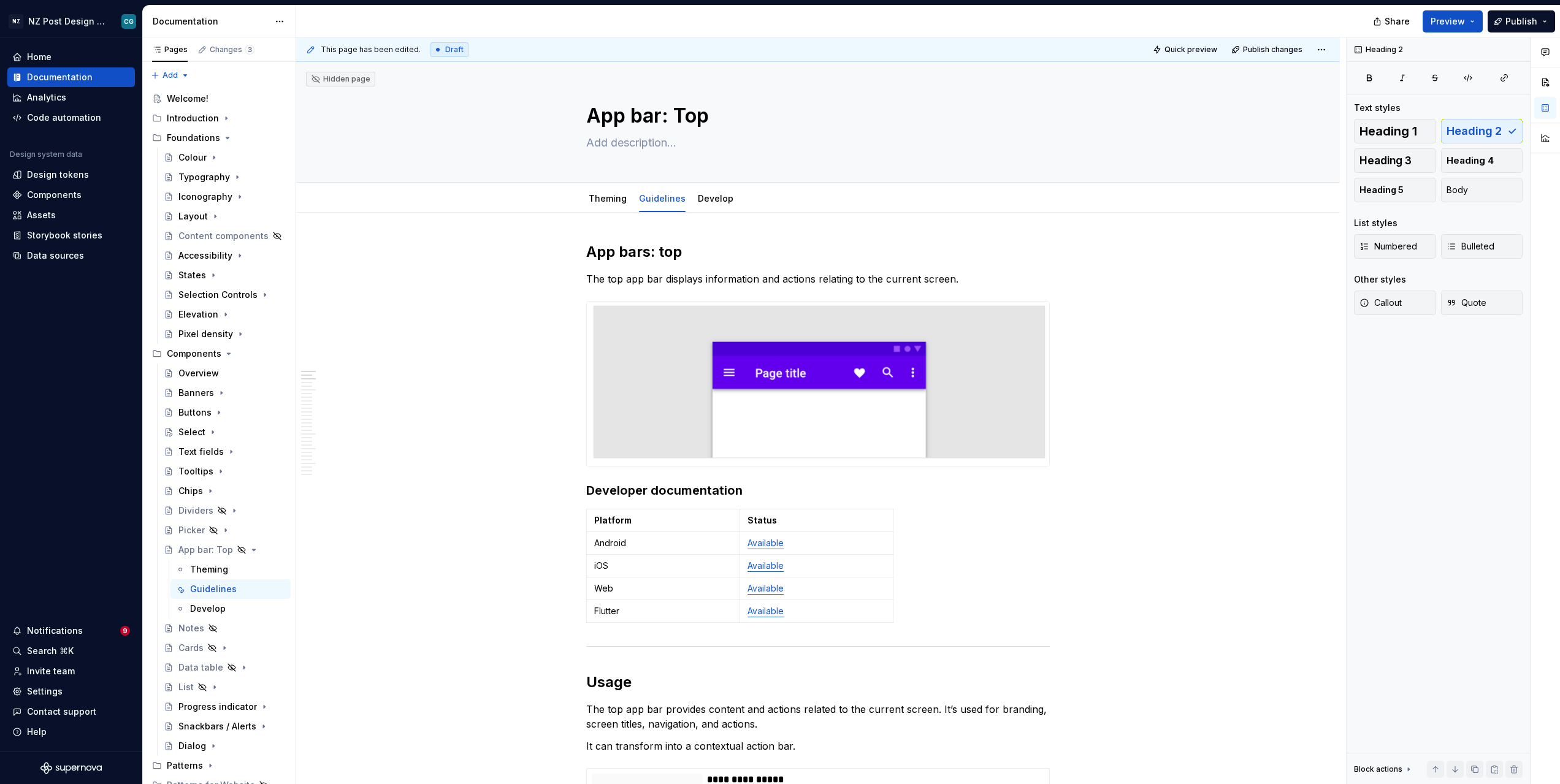
type textarea "*"
